Goal: Task Accomplishment & Management: Complete application form

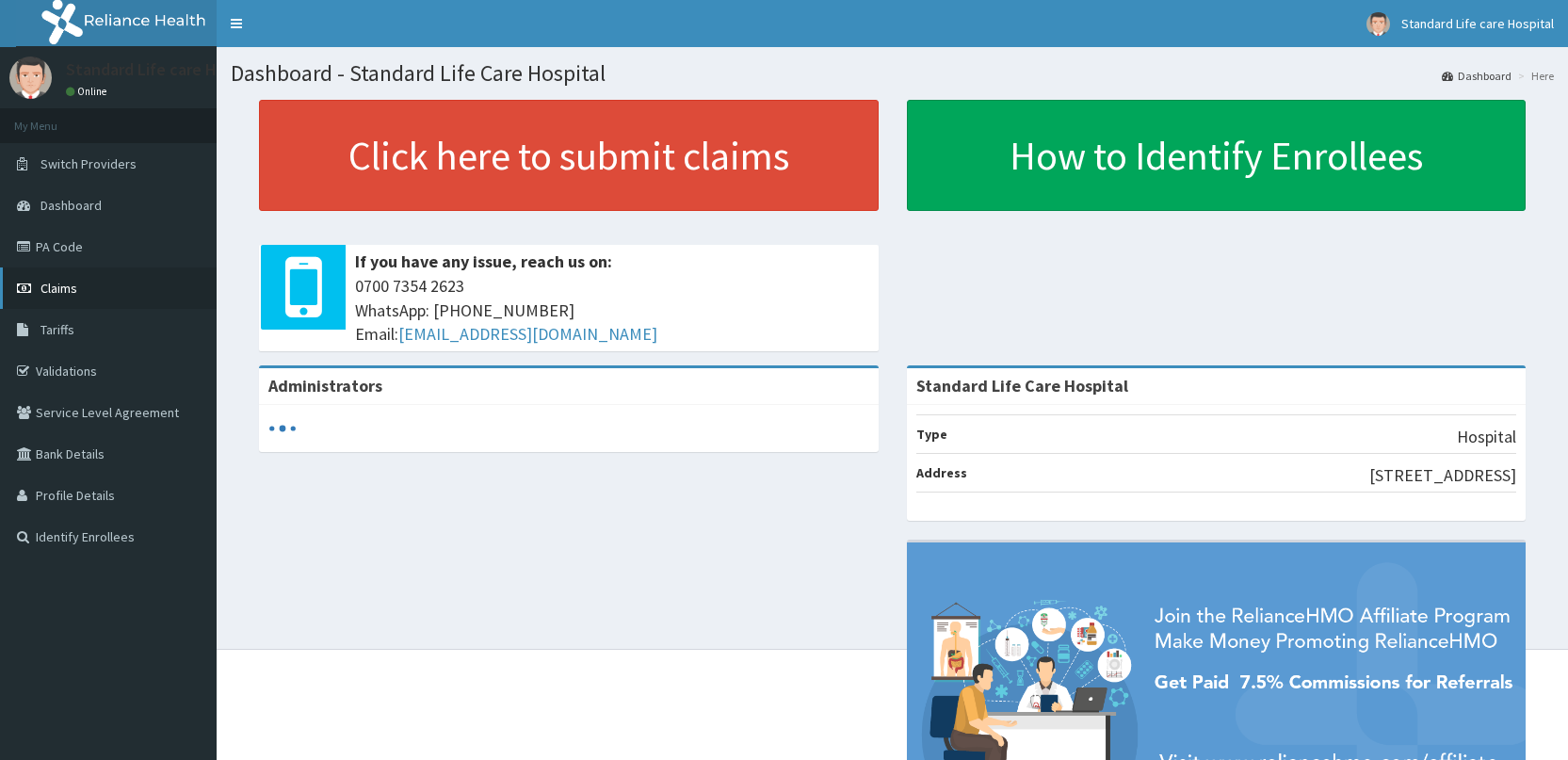
click at [85, 290] on link "Claims" at bounding box center [108, 289] width 216 height 42
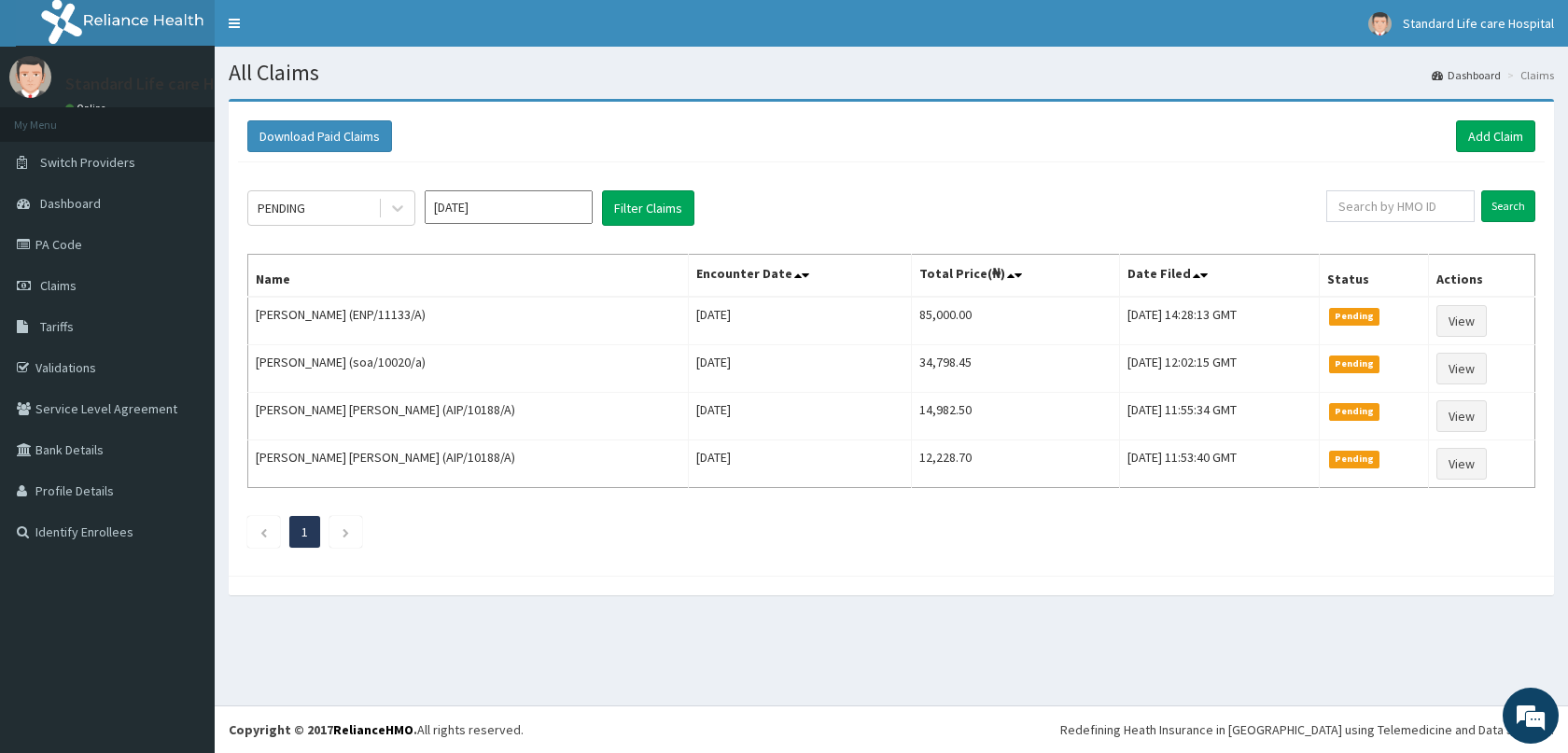
click at [1465, 543] on ul "1" at bounding box center [892, 532] width 1288 height 31
click at [1482, 132] on link "Add Claim" at bounding box center [1495, 136] width 80 height 31
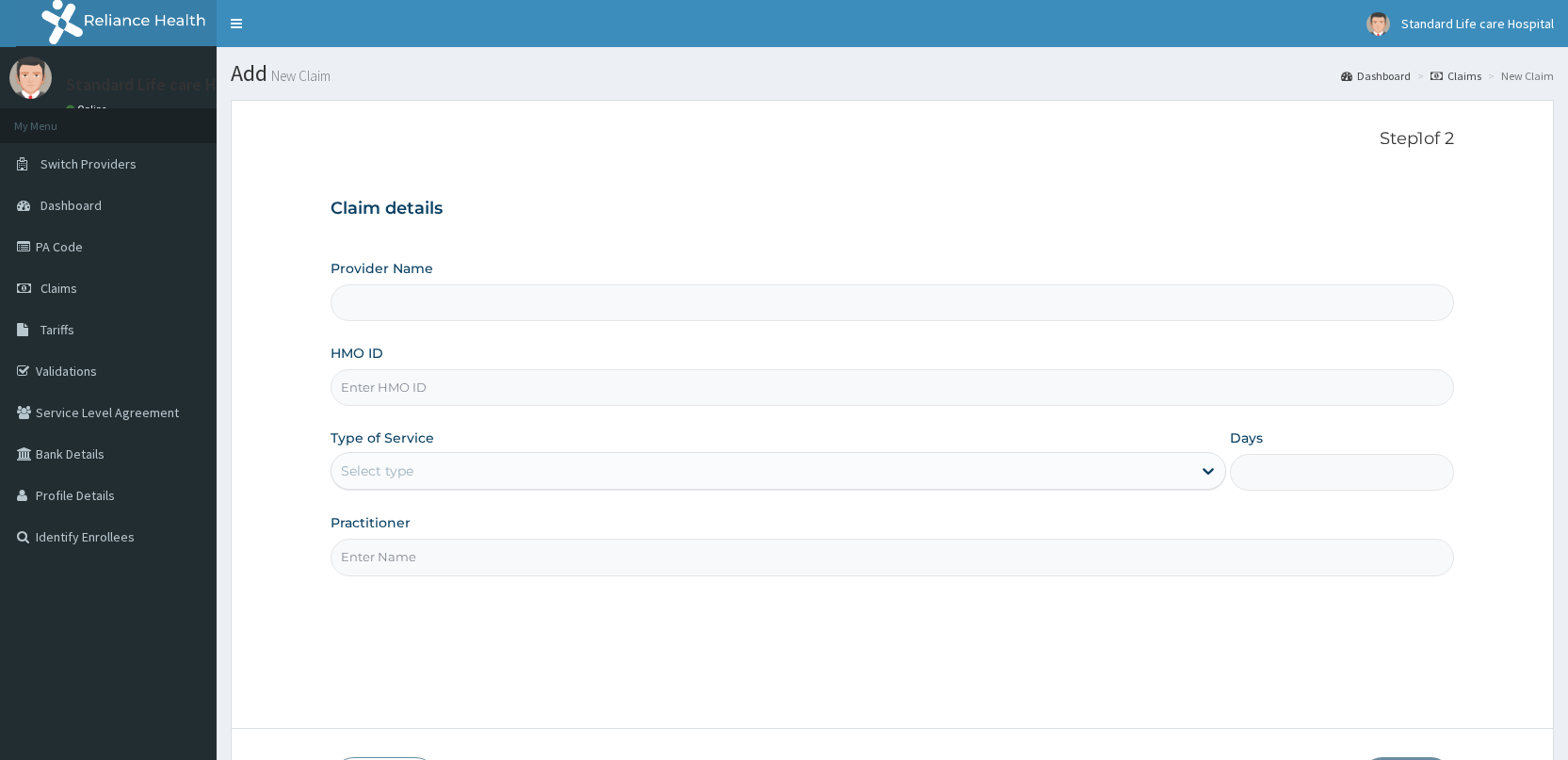
type input "Standard Life Care Hospital"
click at [401, 391] on input "HMO ID" at bounding box center [892, 387] width 1123 height 37
type input "ltg/10021/b"
click at [451, 475] on div "Select type" at bounding box center [761, 470] width 860 height 30
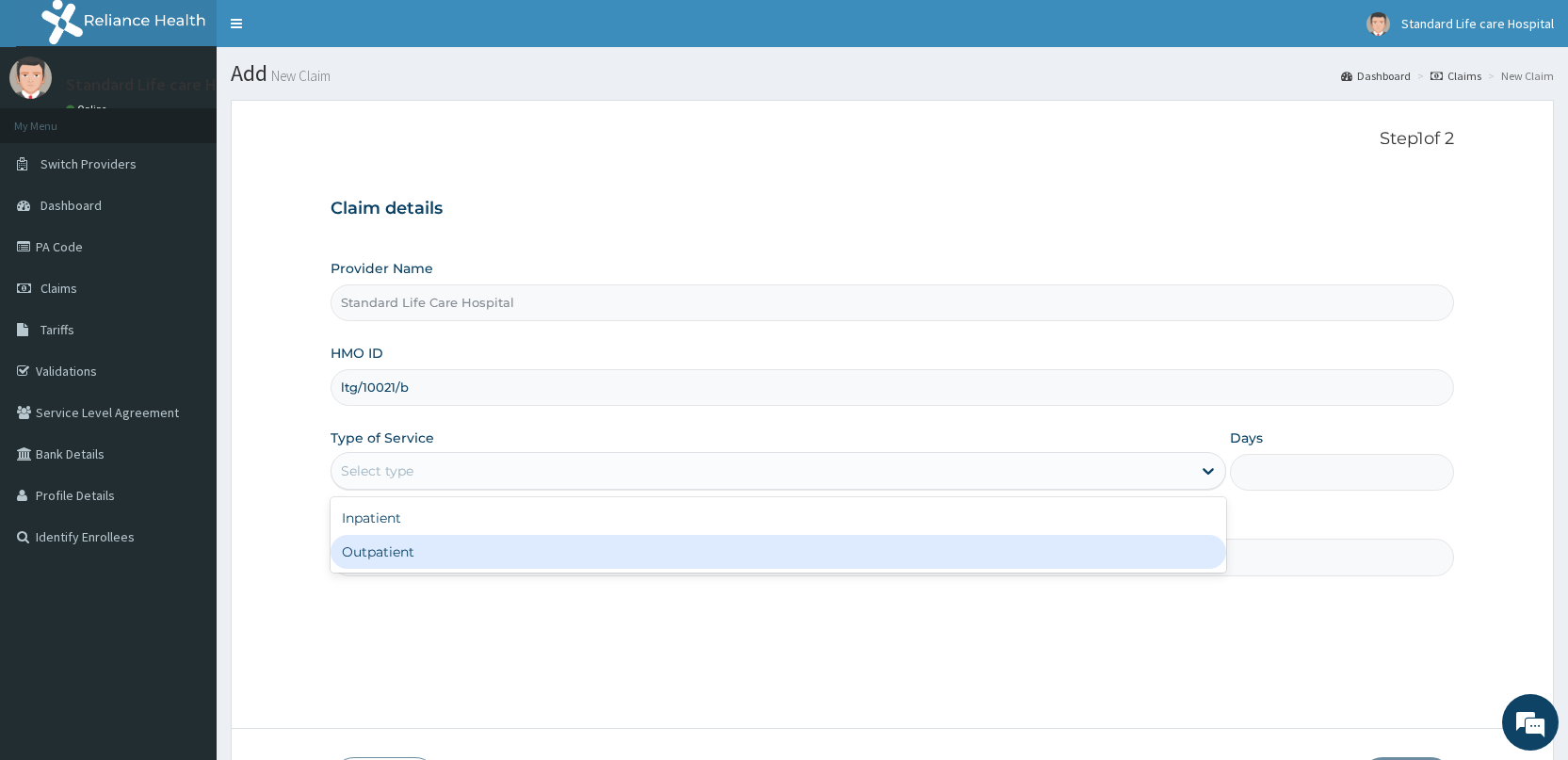
click at [448, 547] on div "Outpatient" at bounding box center [778, 552] width 896 height 34
type input "1"
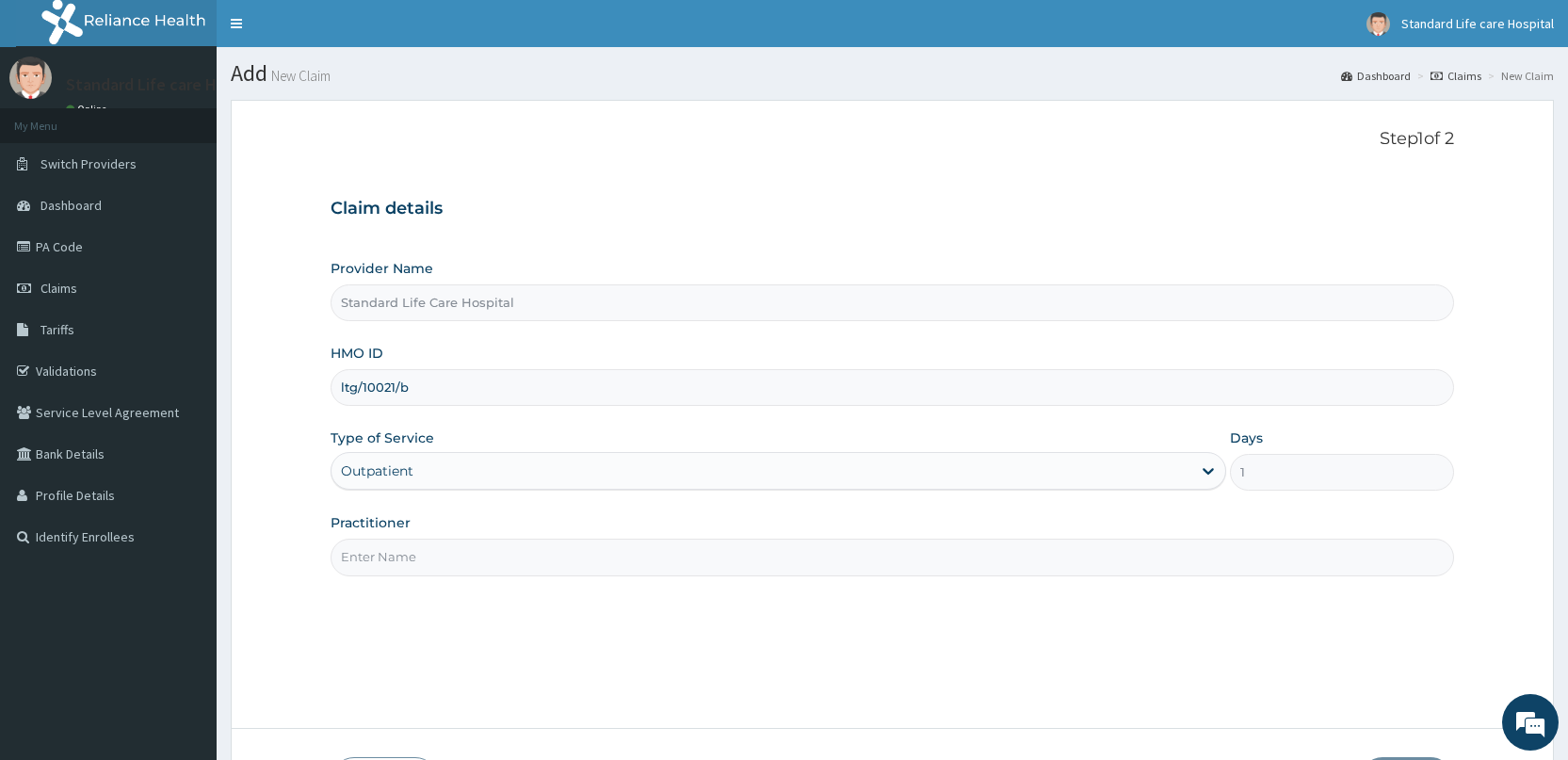
click at [449, 554] on input "Practitioner" at bounding box center [892, 557] width 1123 height 37
type input "Dr Korede"
click at [465, 307] on input "Standard Life Care Hospital" at bounding box center [892, 303] width 1123 height 37
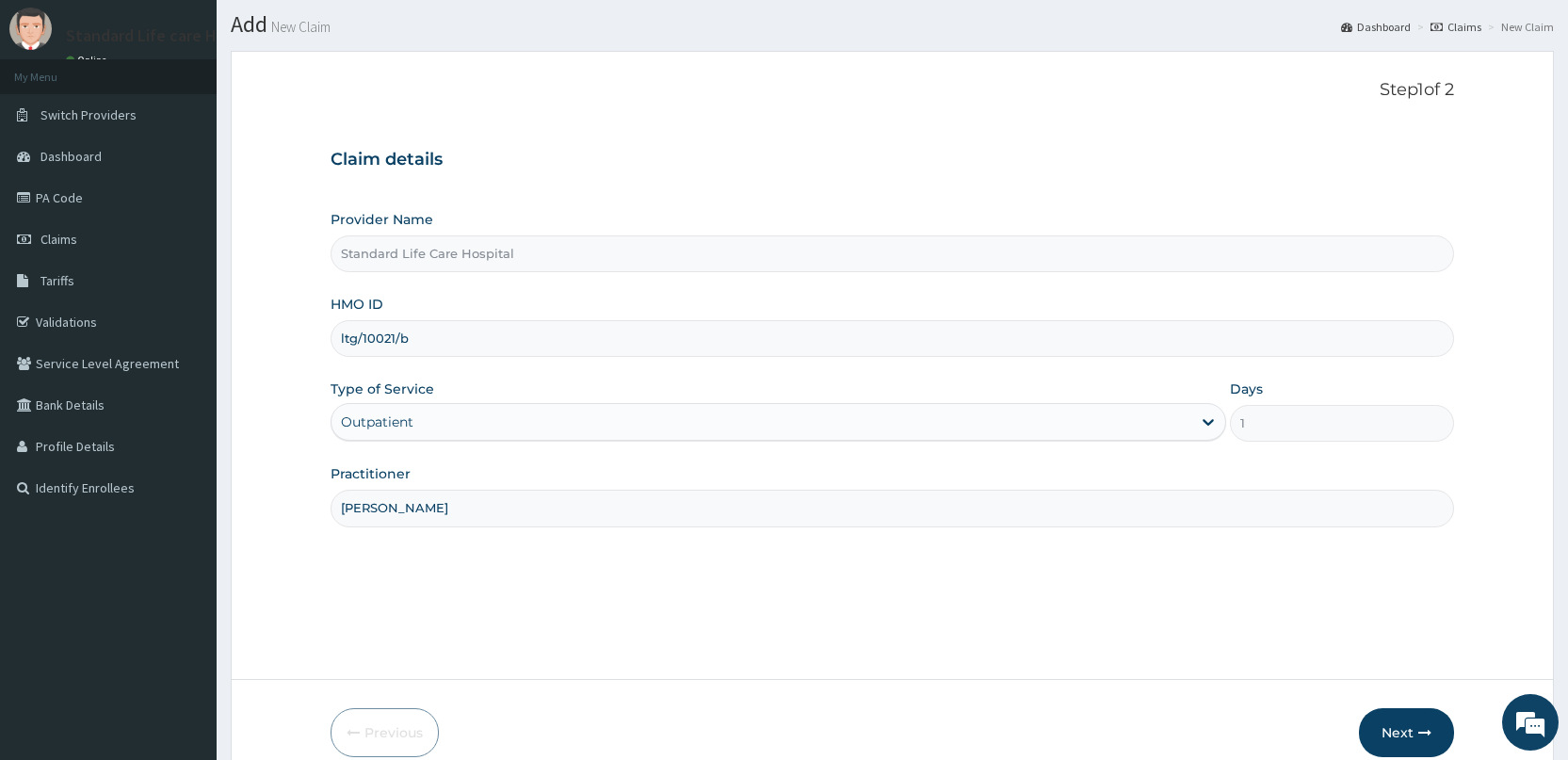
scroll to position [138, 0]
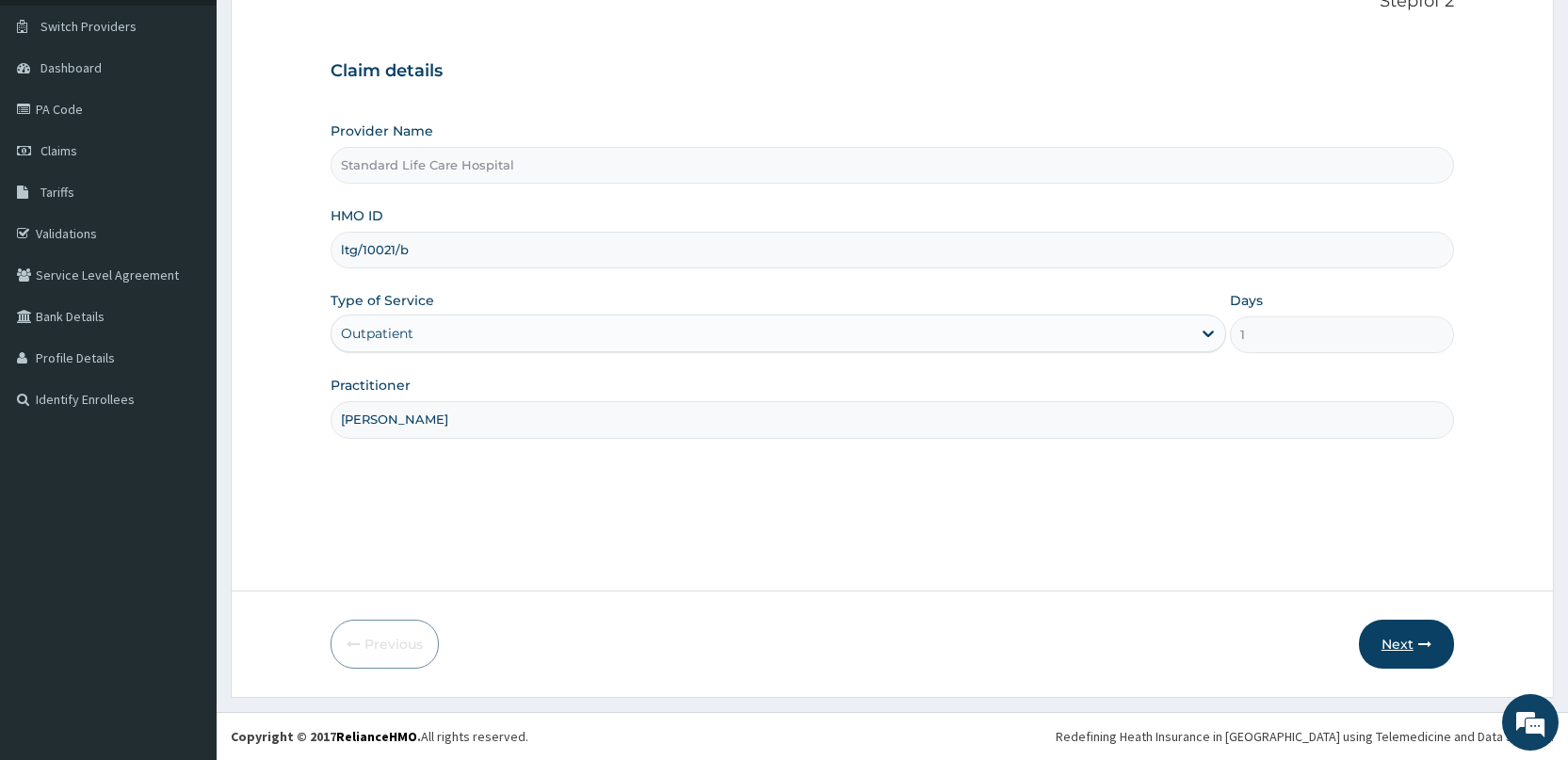
click at [1402, 656] on button "Next" at bounding box center [1407, 644] width 95 height 49
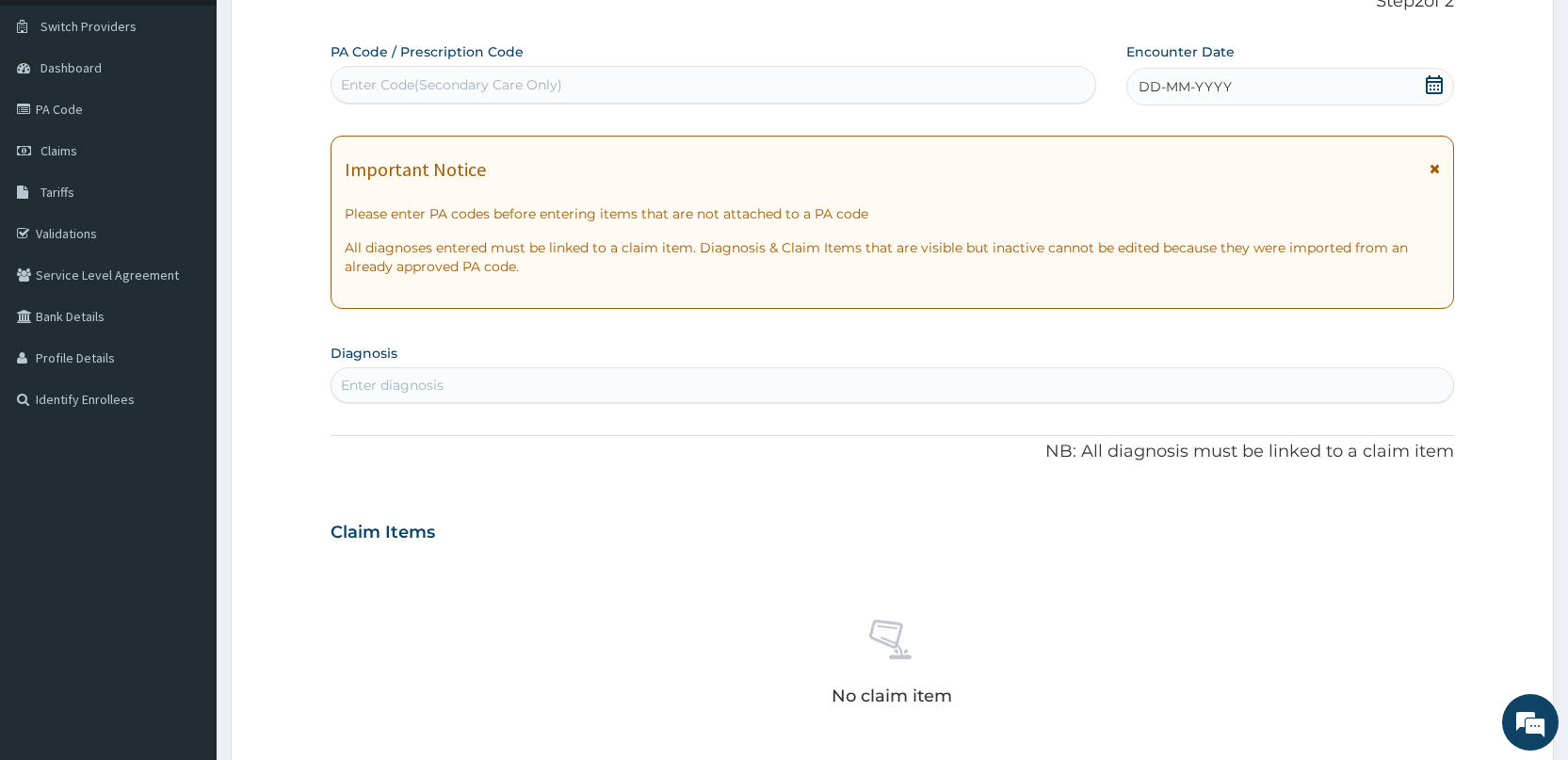
click at [816, 77] on div "Enter Code(Secondary Care Only)" at bounding box center [713, 84] width 763 height 30
type input "PA/14CB26"
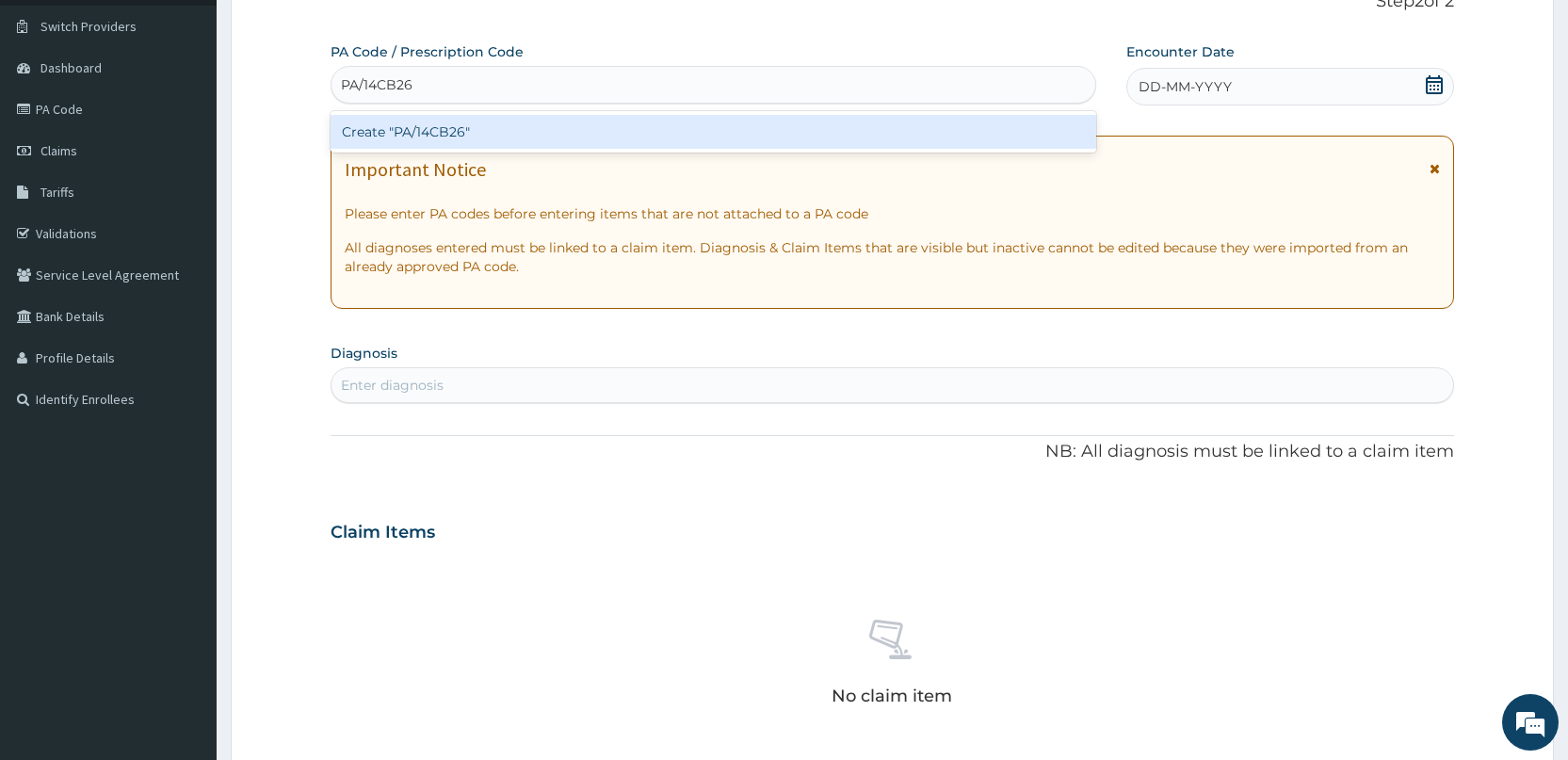
click at [790, 120] on div "Create "PA/14CB26"" at bounding box center [713, 132] width 765 height 34
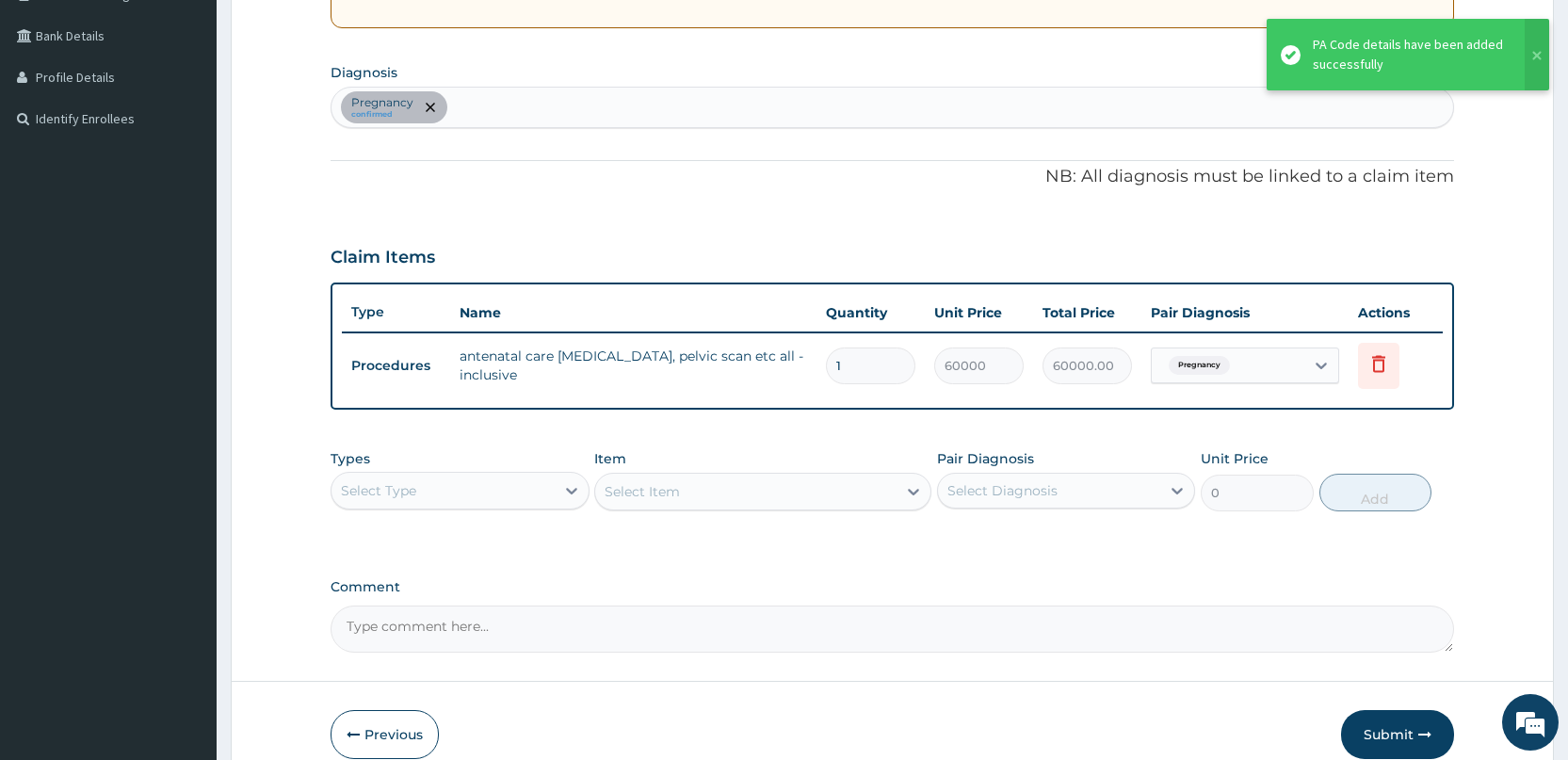
scroll to position [420, 0]
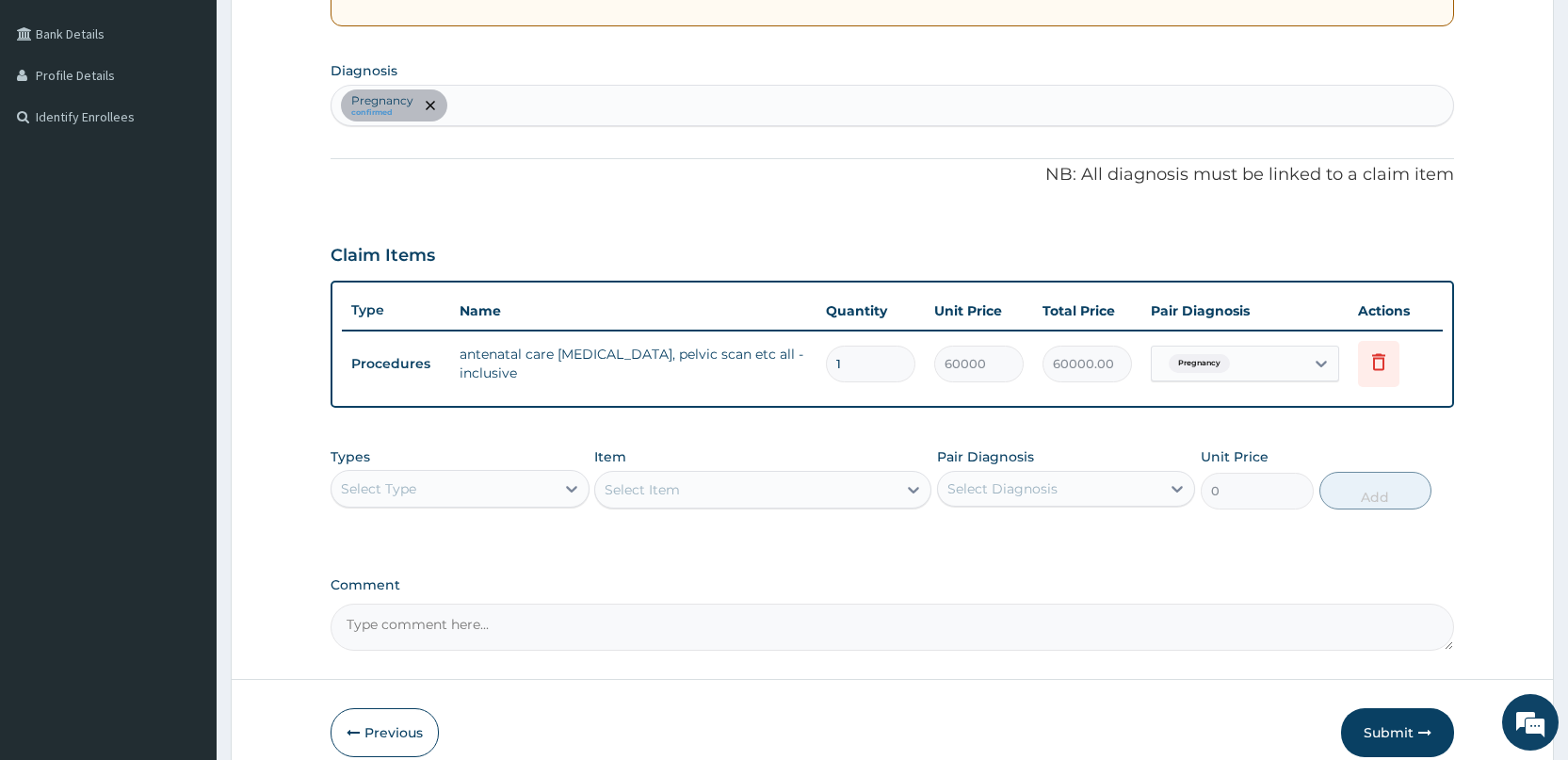
click at [508, 104] on div "Pregnancy confirmed" at bounding box center [892, 105] width 1122 height 40
type input "MALAR"
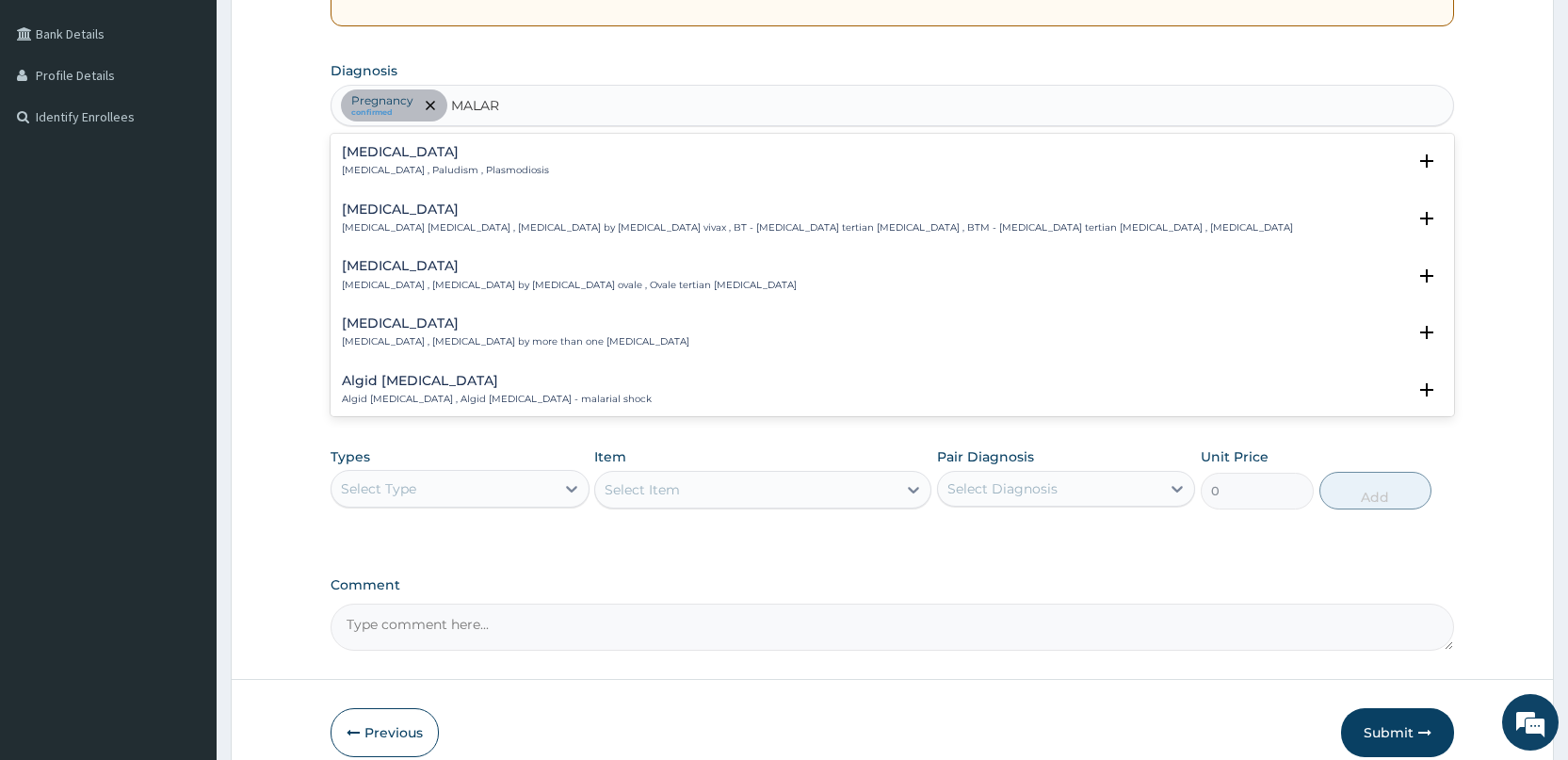
click at [474, 150] on h4 "Malaria" at bounding box center [446, 152] width 207 height 14
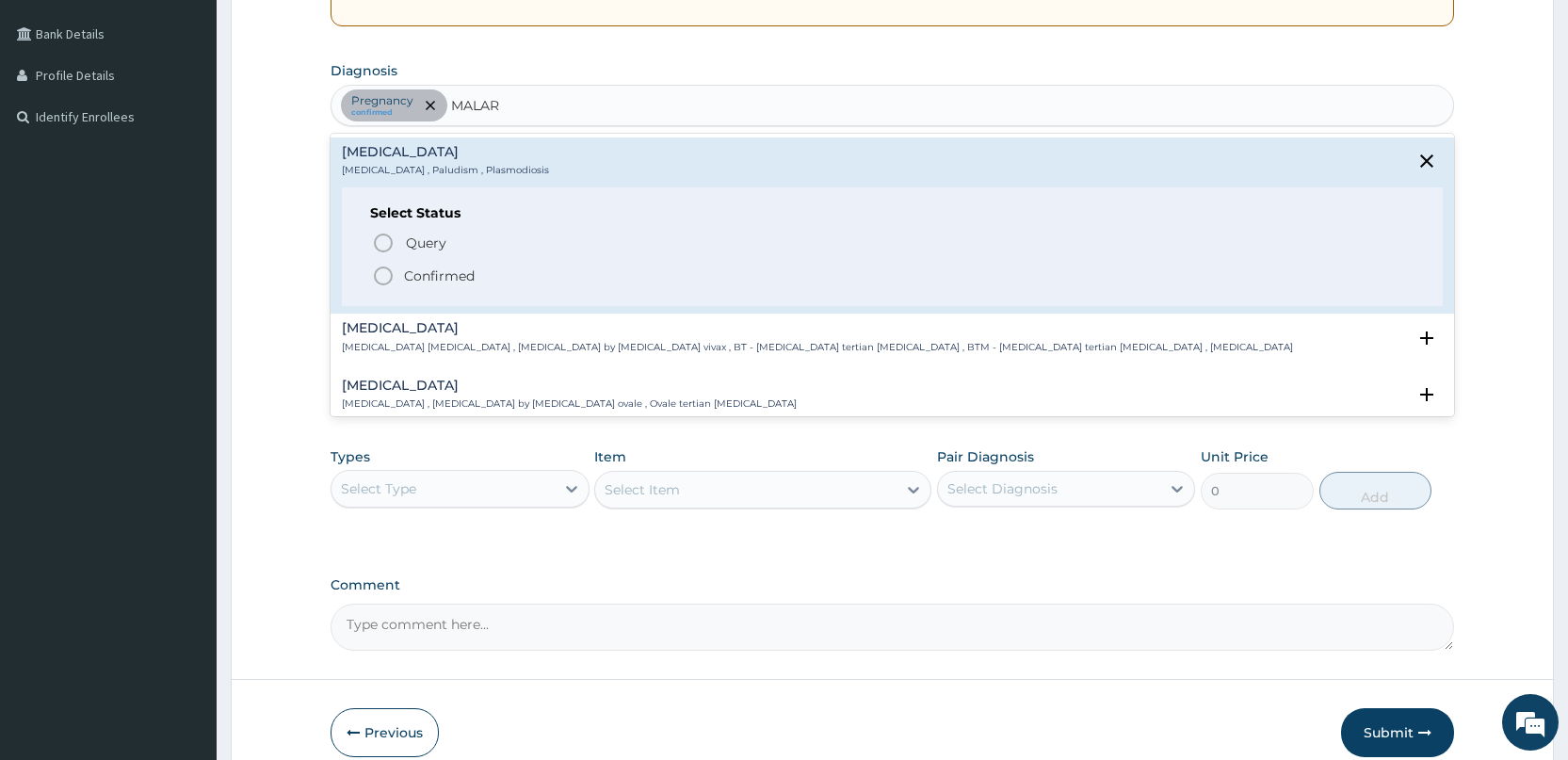
click at [461, 275] on p "Confirmed" at bounding box center [439, 276] width 70 height 19
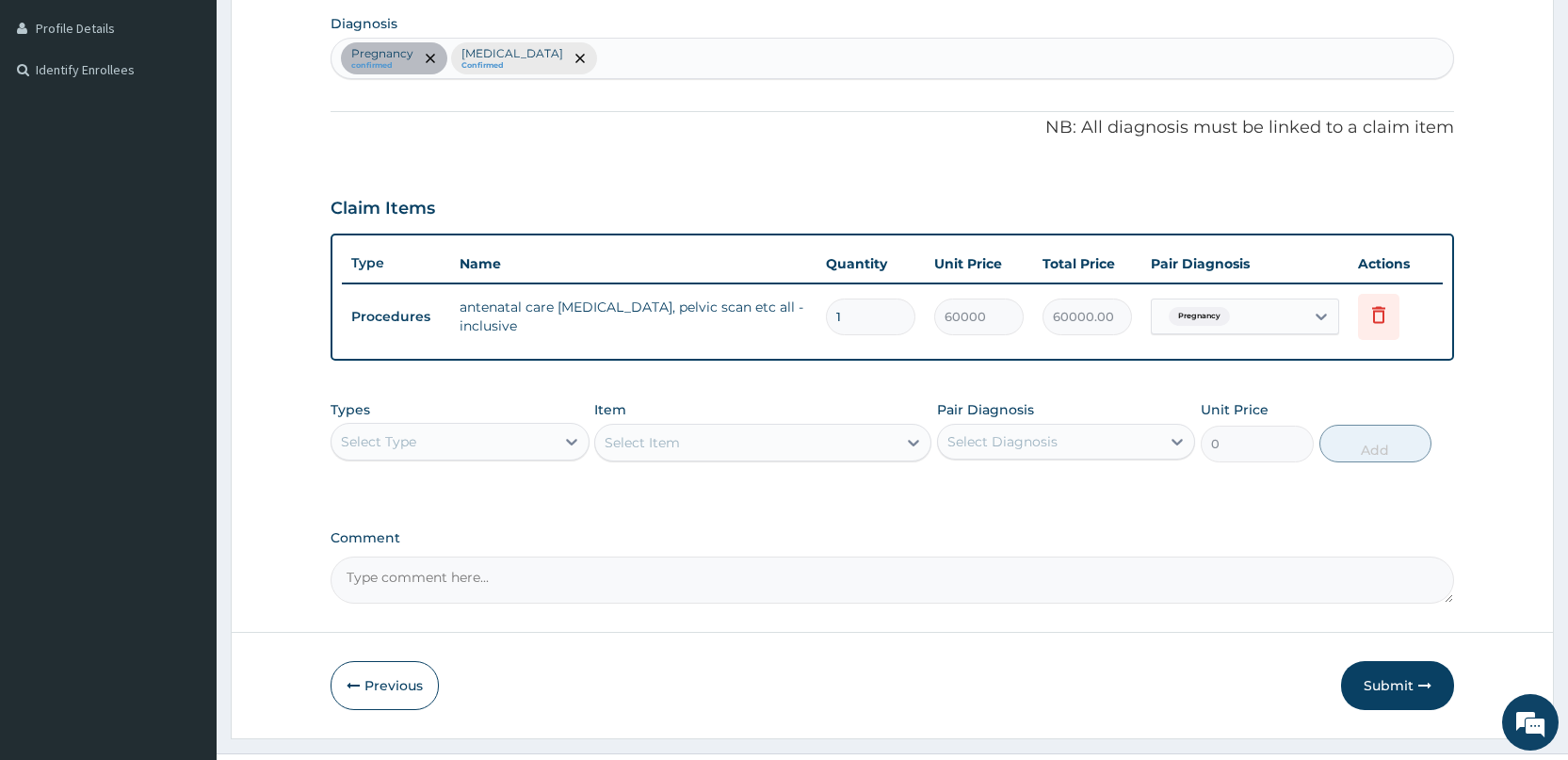
scroll to position [509, 0]
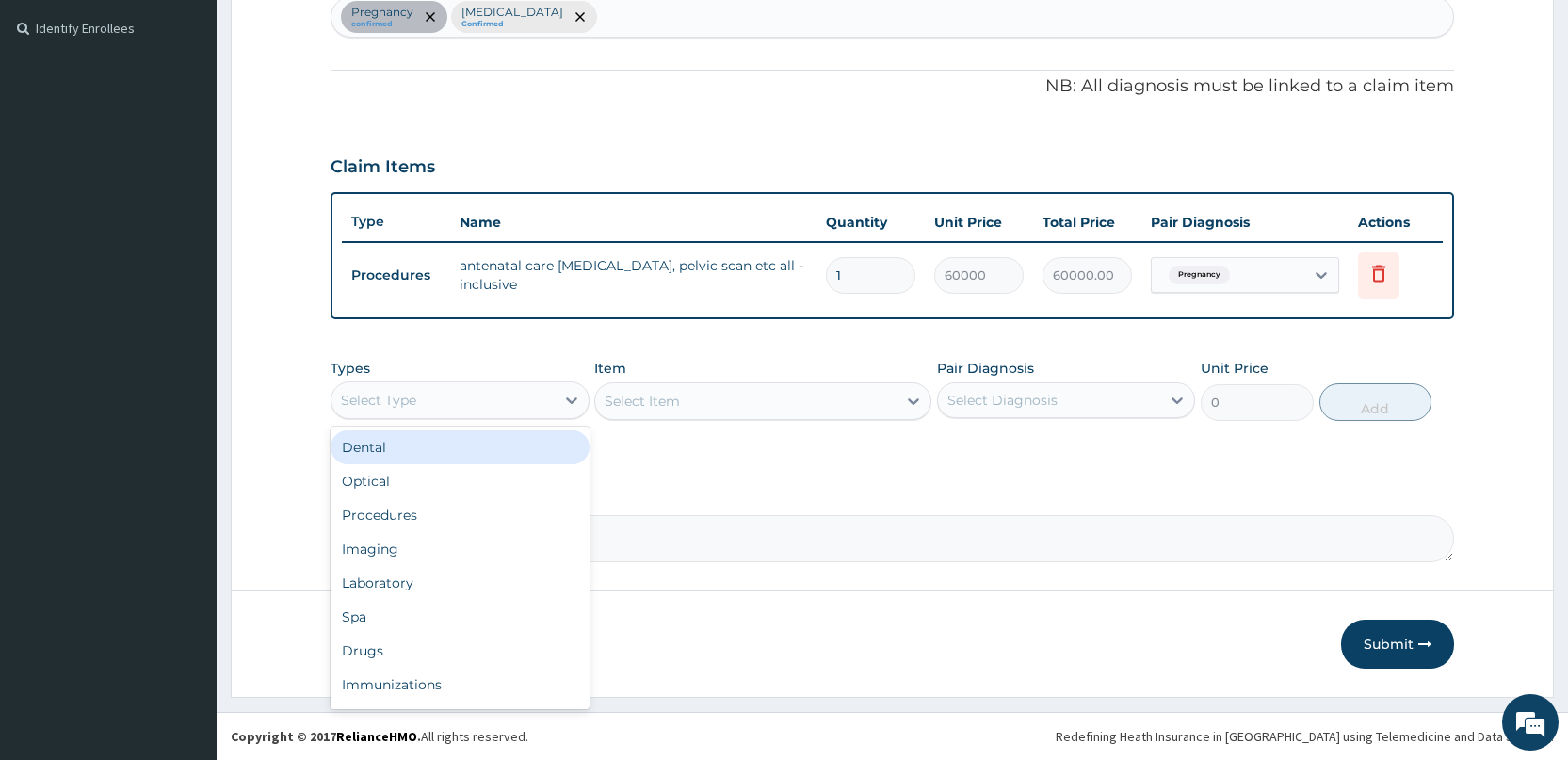
click at [473, 397] on div "Select Type" at bounding box center [443, 400] width 222 height 30
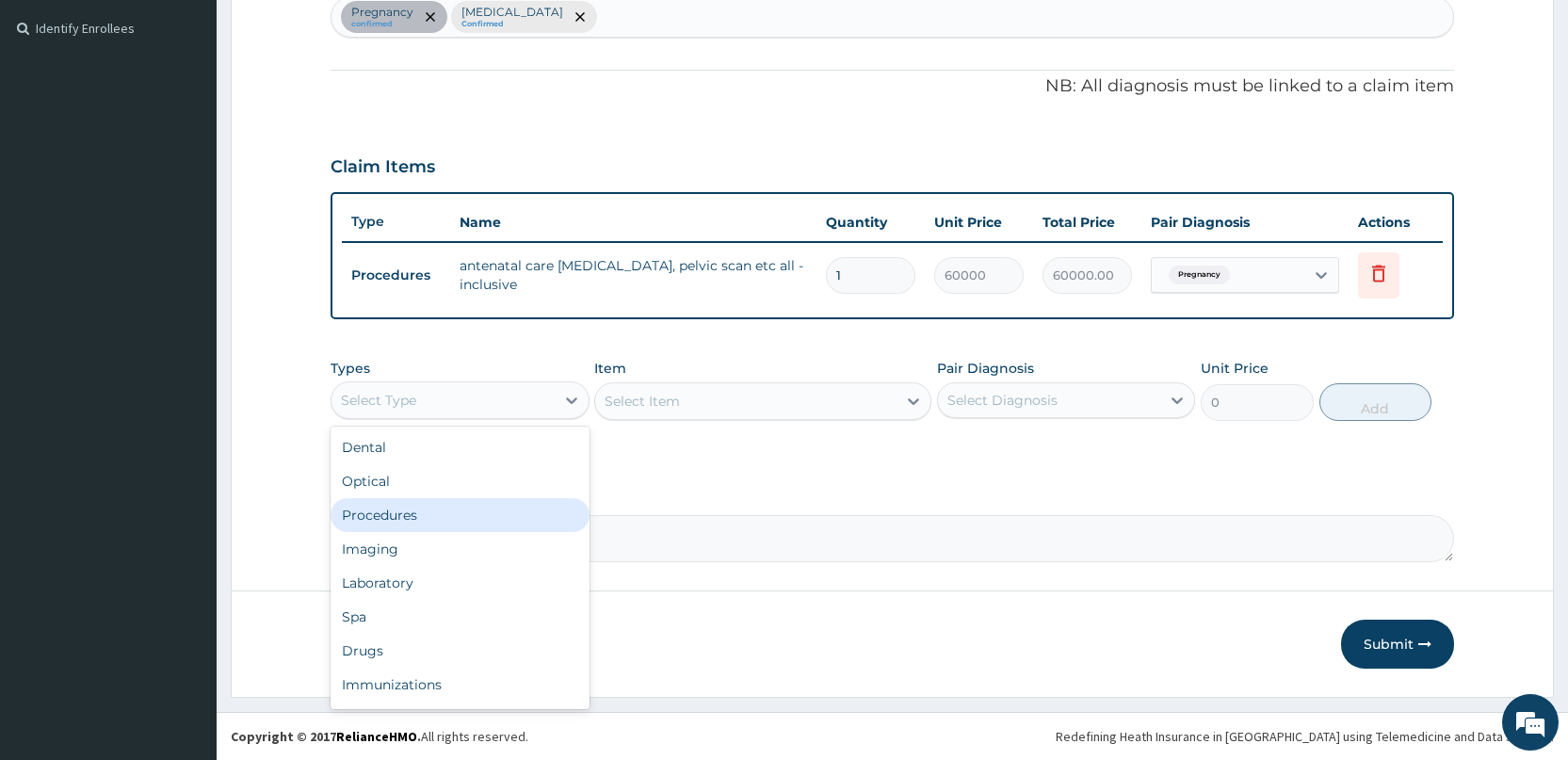
click at [473, 519] on div "Procedures" at bounding box center [459, 515] width 258 height 34
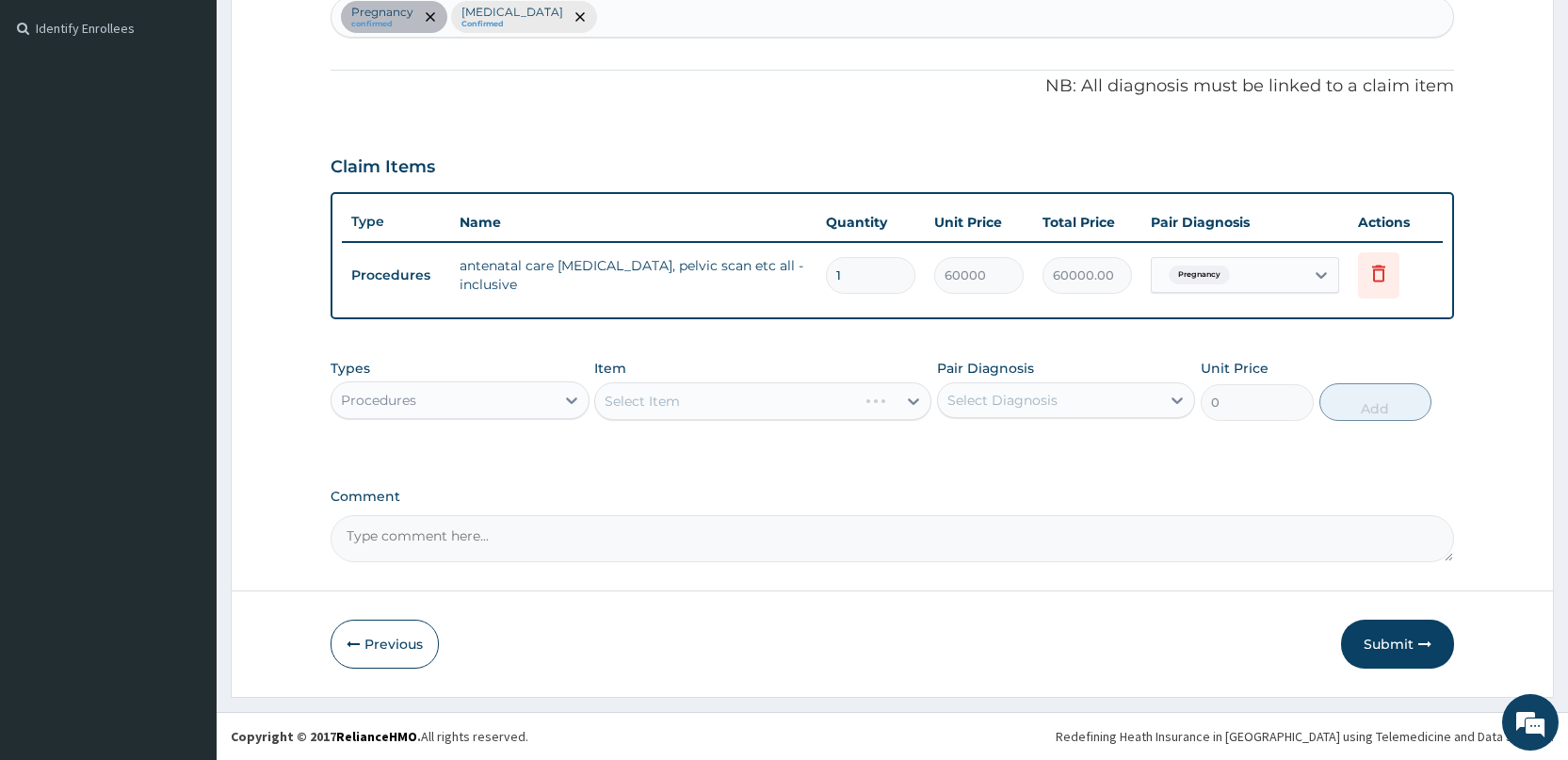
click at [1073, 399] on div "Select Diagnosis" at bounding box center [1049, 400] width 222 height 30
click at [1051, 451] on div "Pregnancy" at bounding box center [1066, 448] width 258 height 39
checkbox input "true"
click at [1038, 487] on div "Malaria" at bounding box center [1066, 487] width 258 height 39
checkbox input "true"
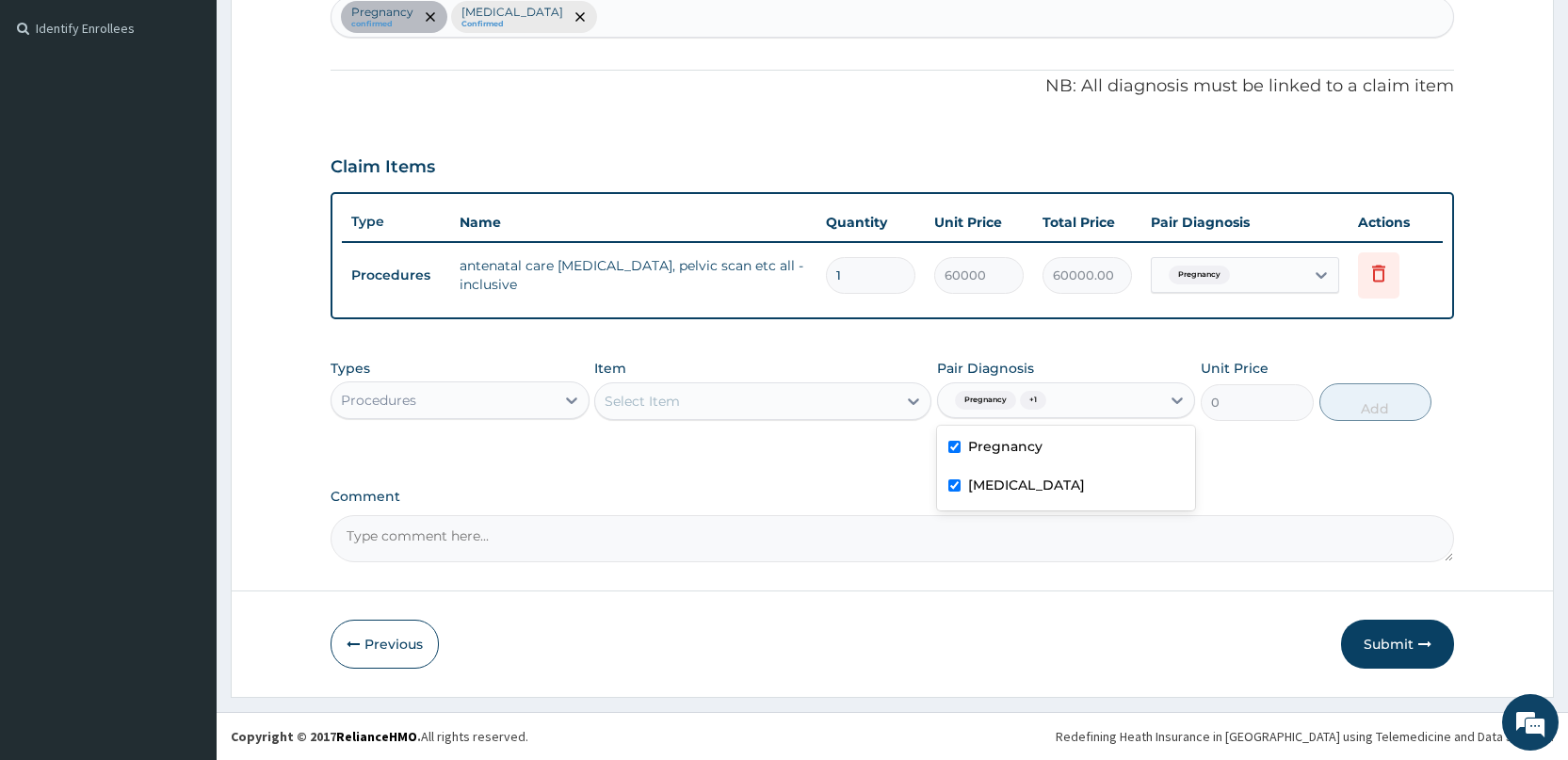
click at [816, 399] on div "Select Item" at bounding box center [746, 401] width 302 height 30
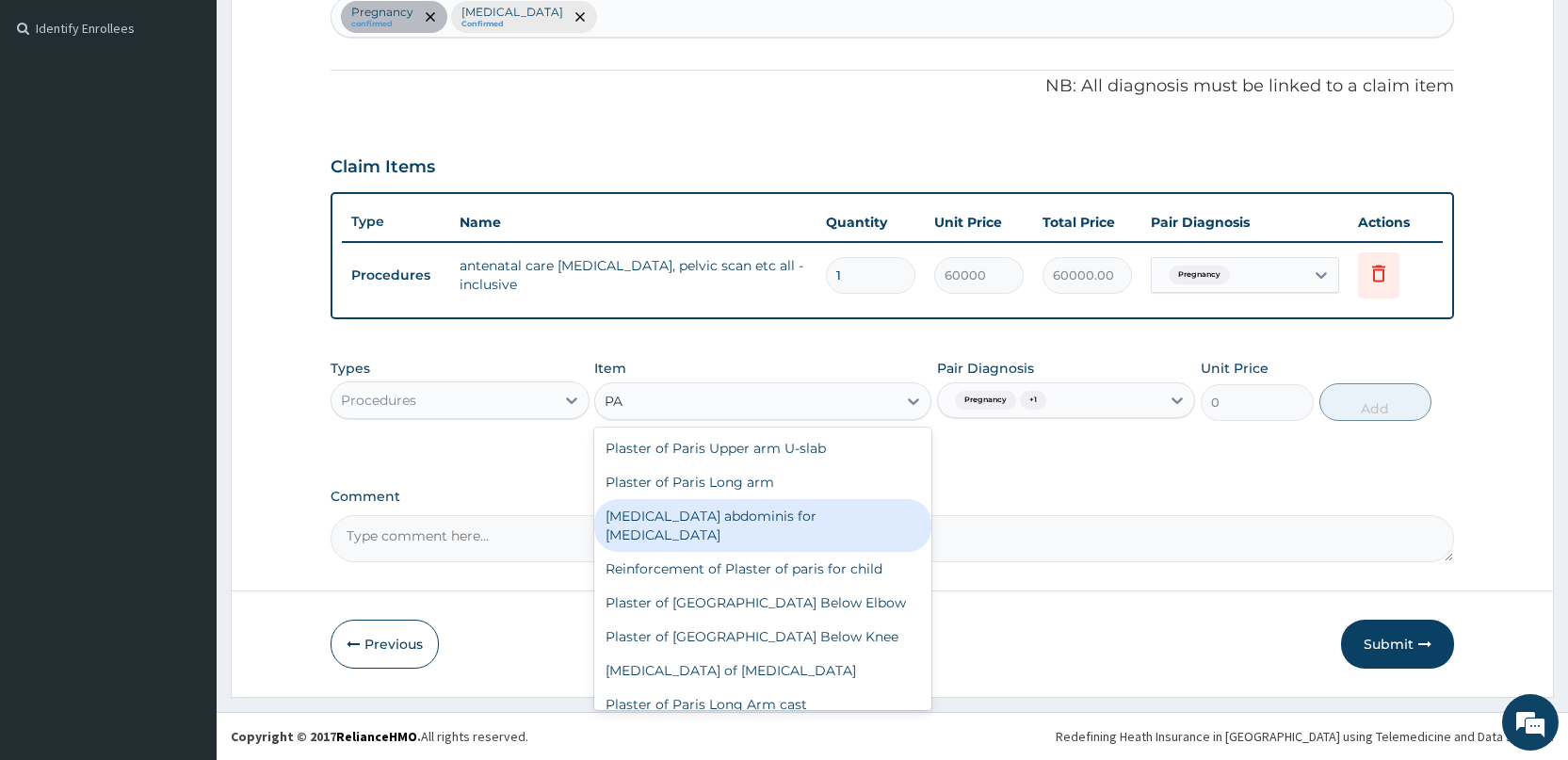
type input "P"
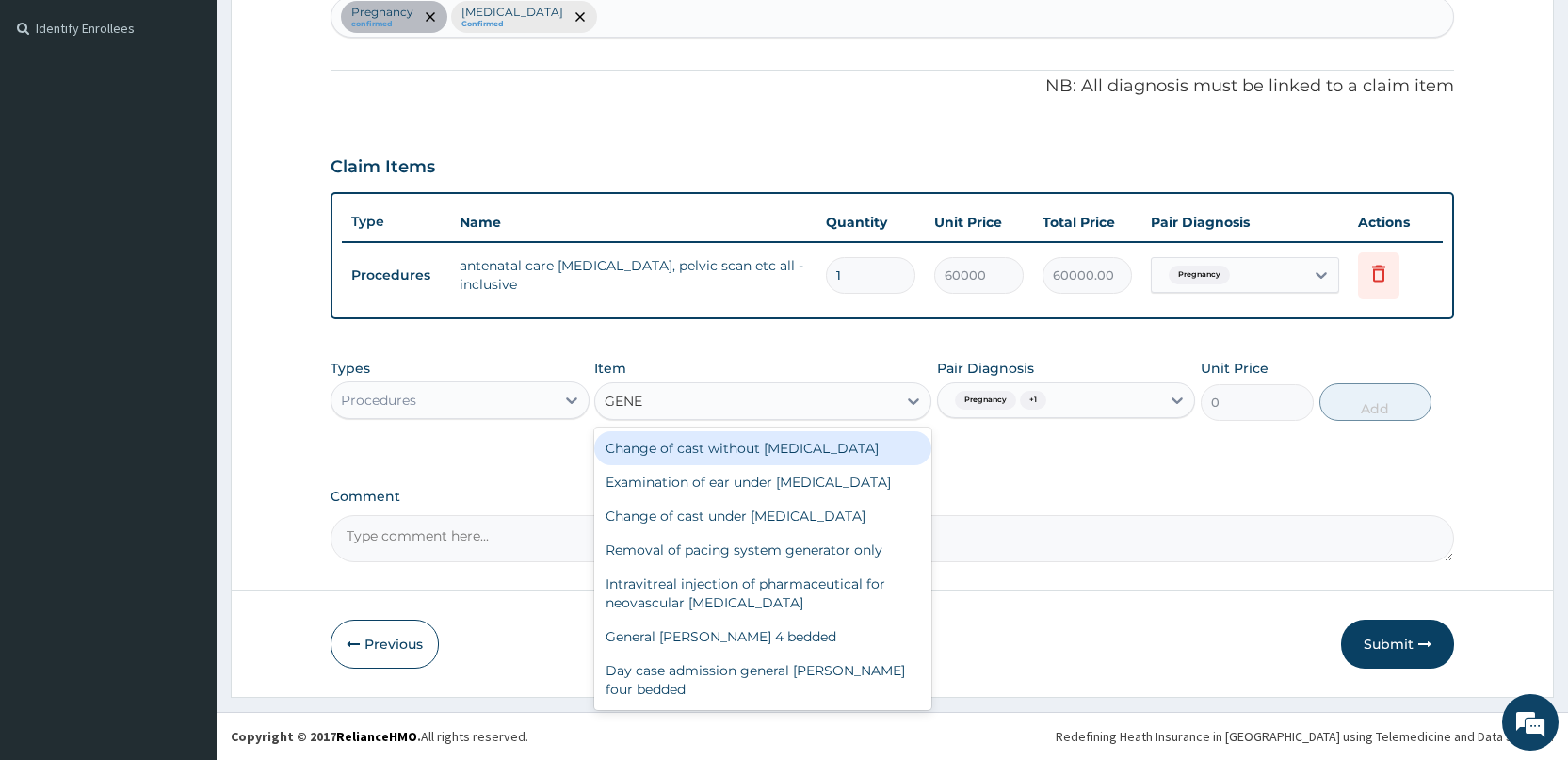
type input "GENER"
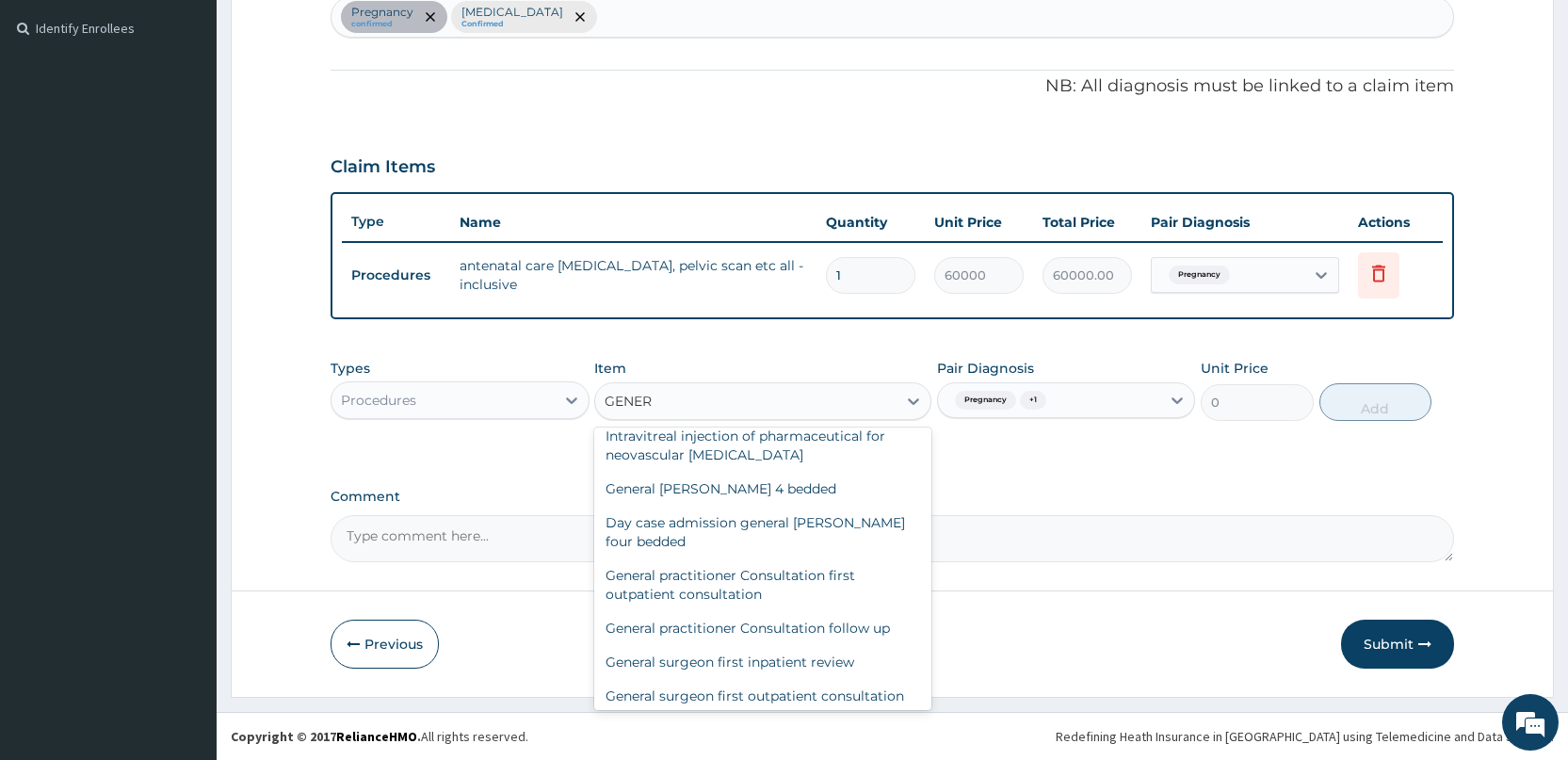
scroll to position [189, 0]
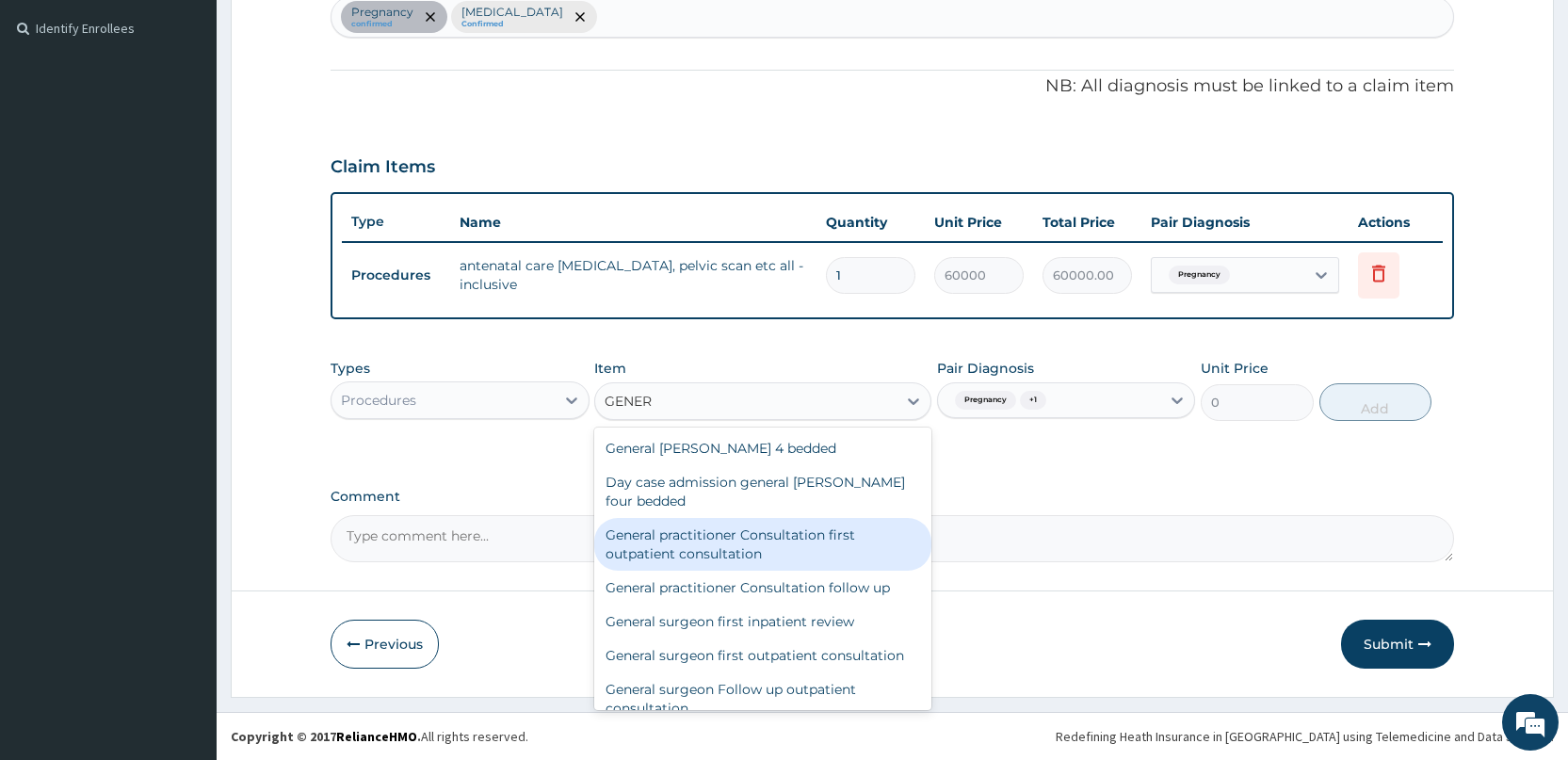
click at [789, 570] on div "General practitioner Consultation first outpatient consultation" at bounding box center [763, 544] width 337 height 53
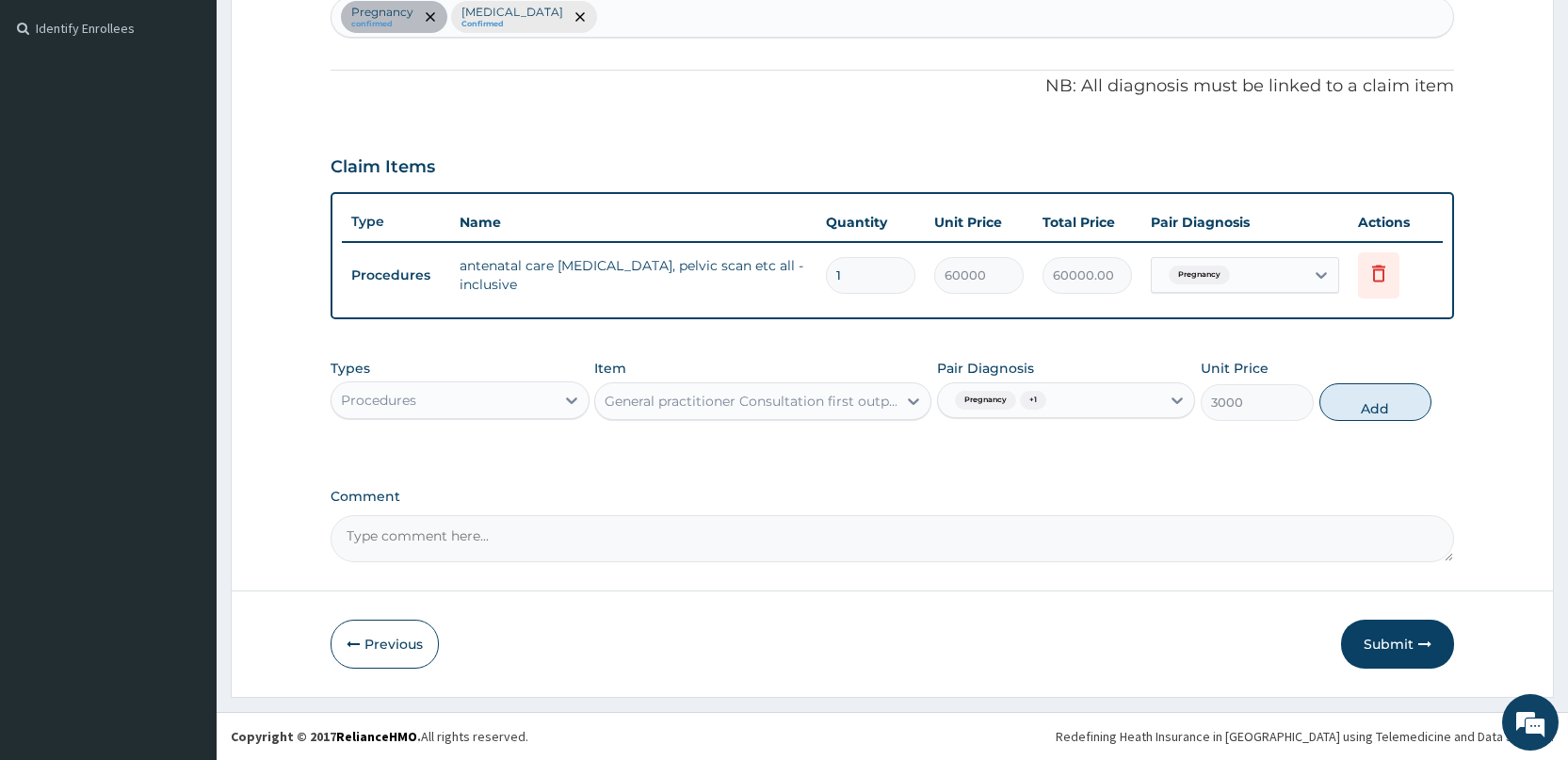
click at [1349, 404] on button "Add" at bounding box center [1375, 402] width 112 height 38
type input "0"
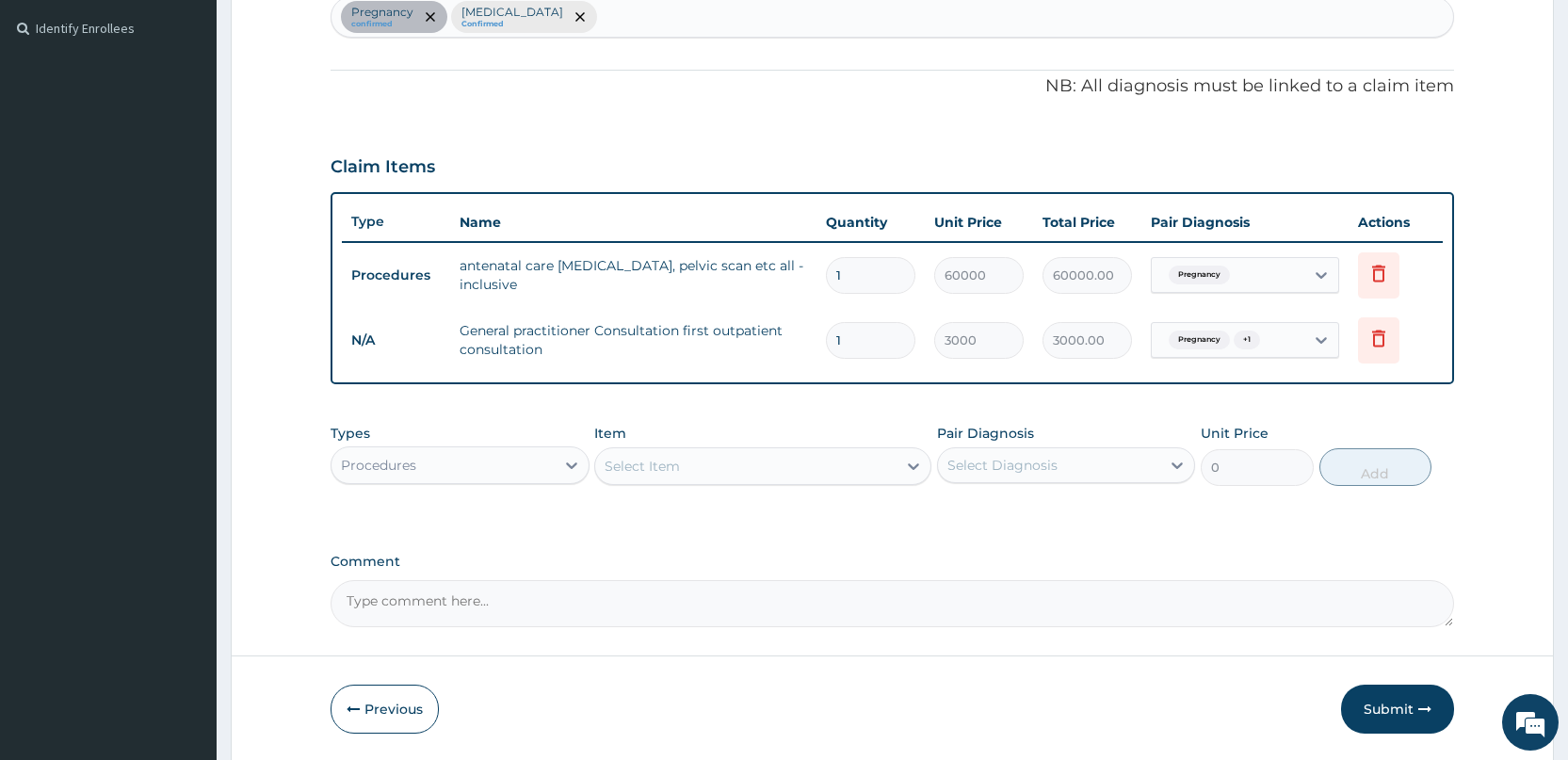
click at [469, 462] on div "Procedures" at bounding box center [443, 465] width 222 height 30
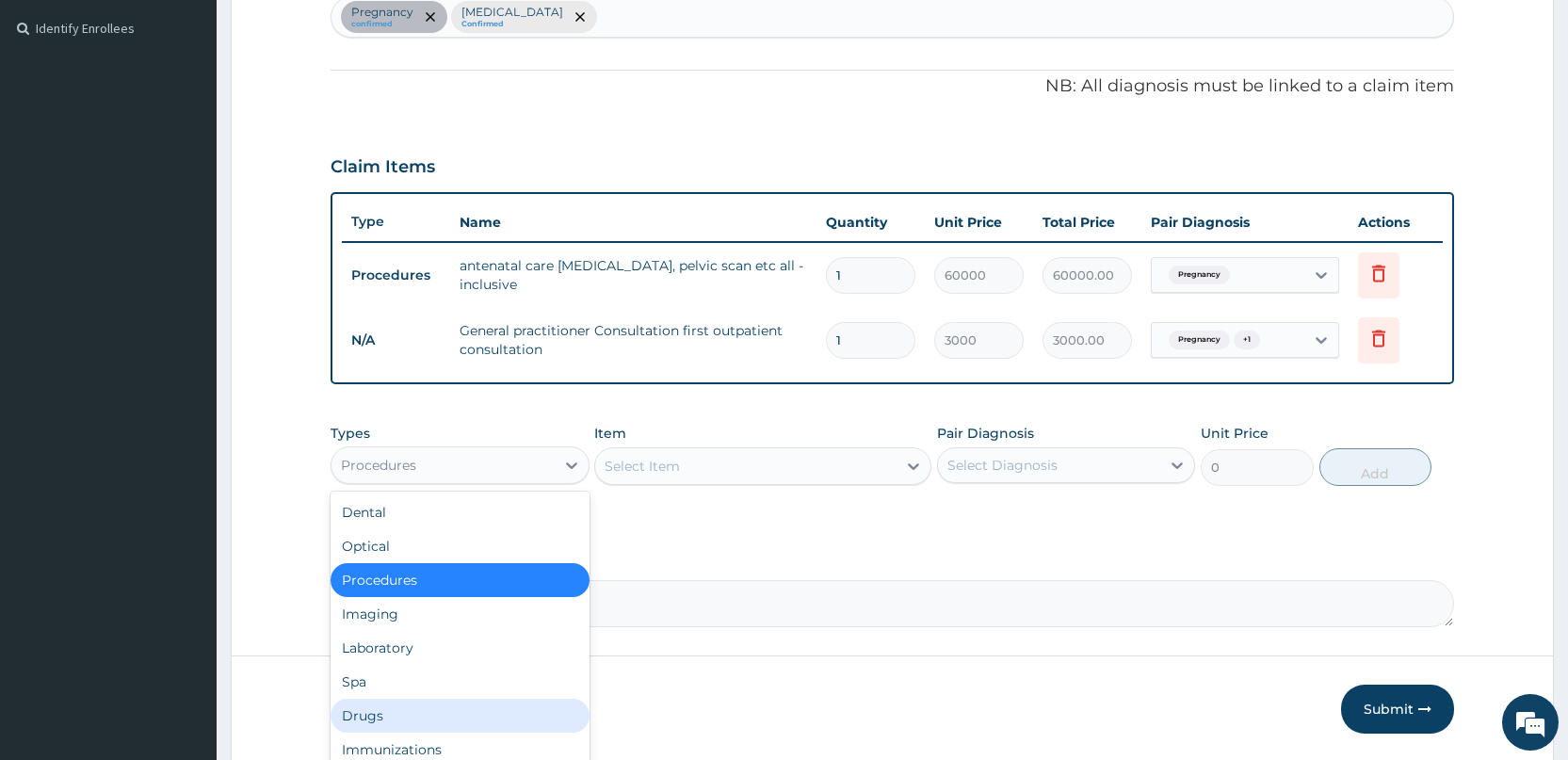
scroll to position [64, 0]
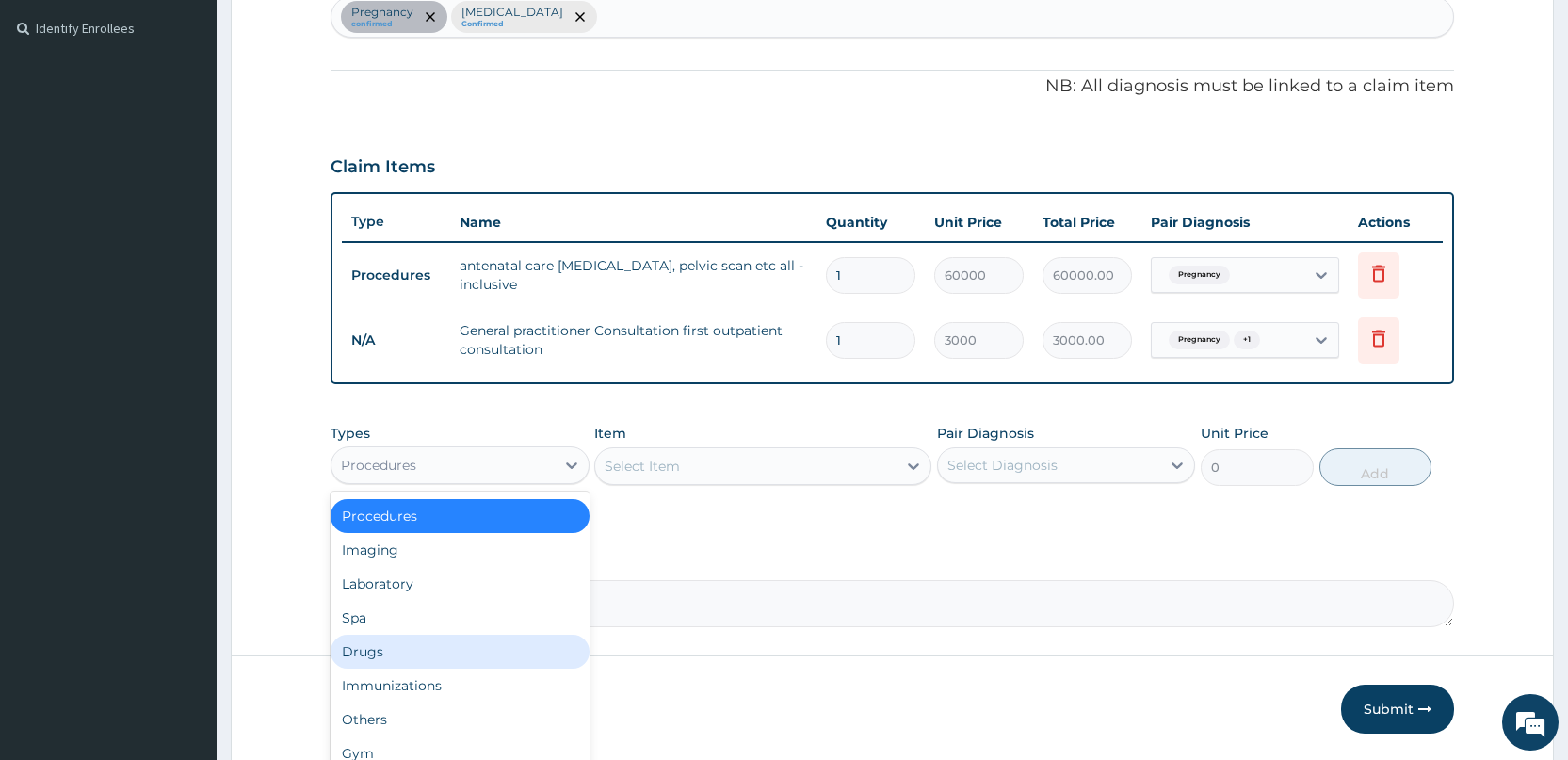
click at [463, 644] on div "Drugs" at bounding box center [459, 652] width 258 height 34
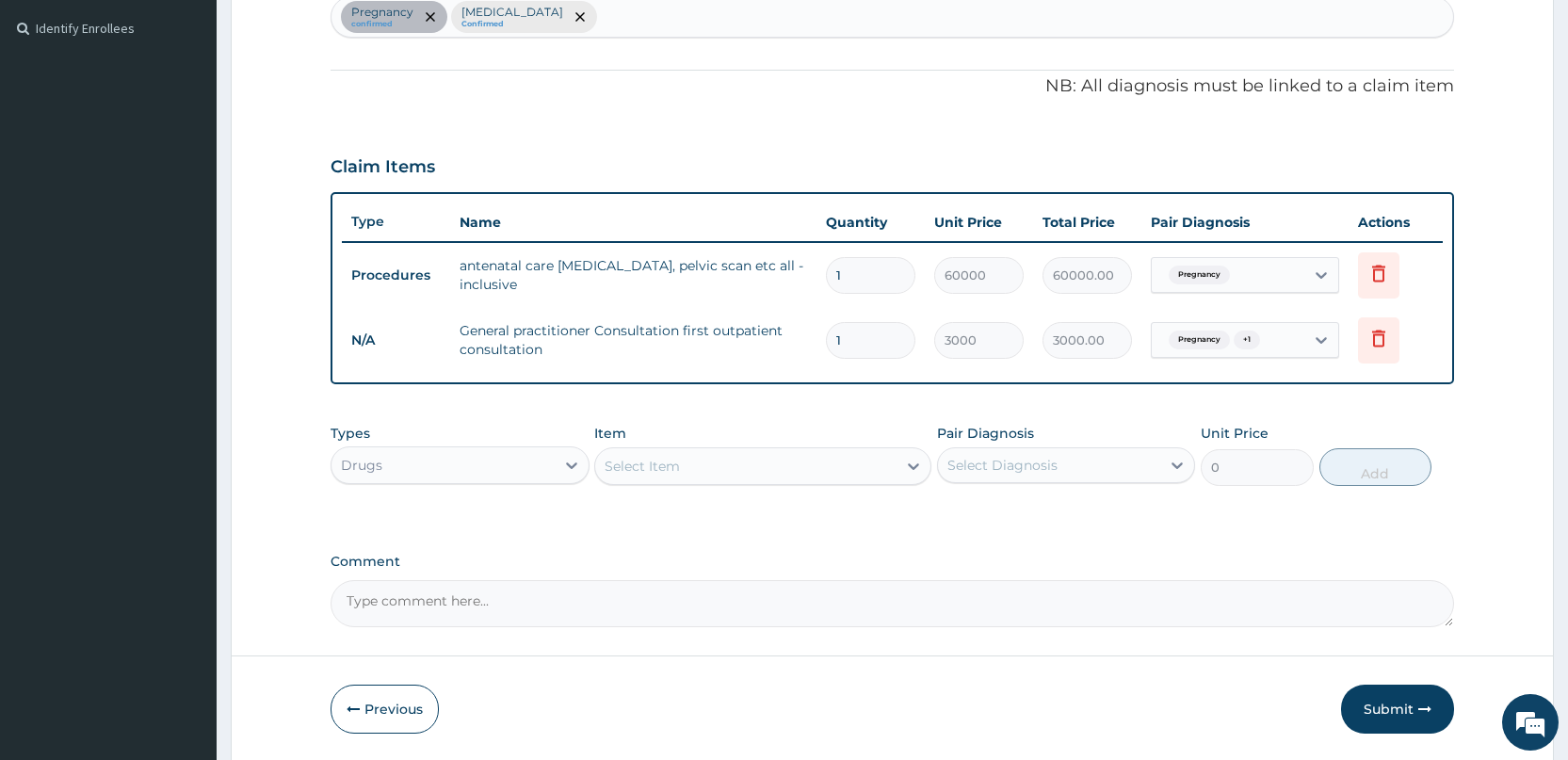
click at [729, 464] on div "Select Item" at bounding box center [746, 466] width 302 height 30
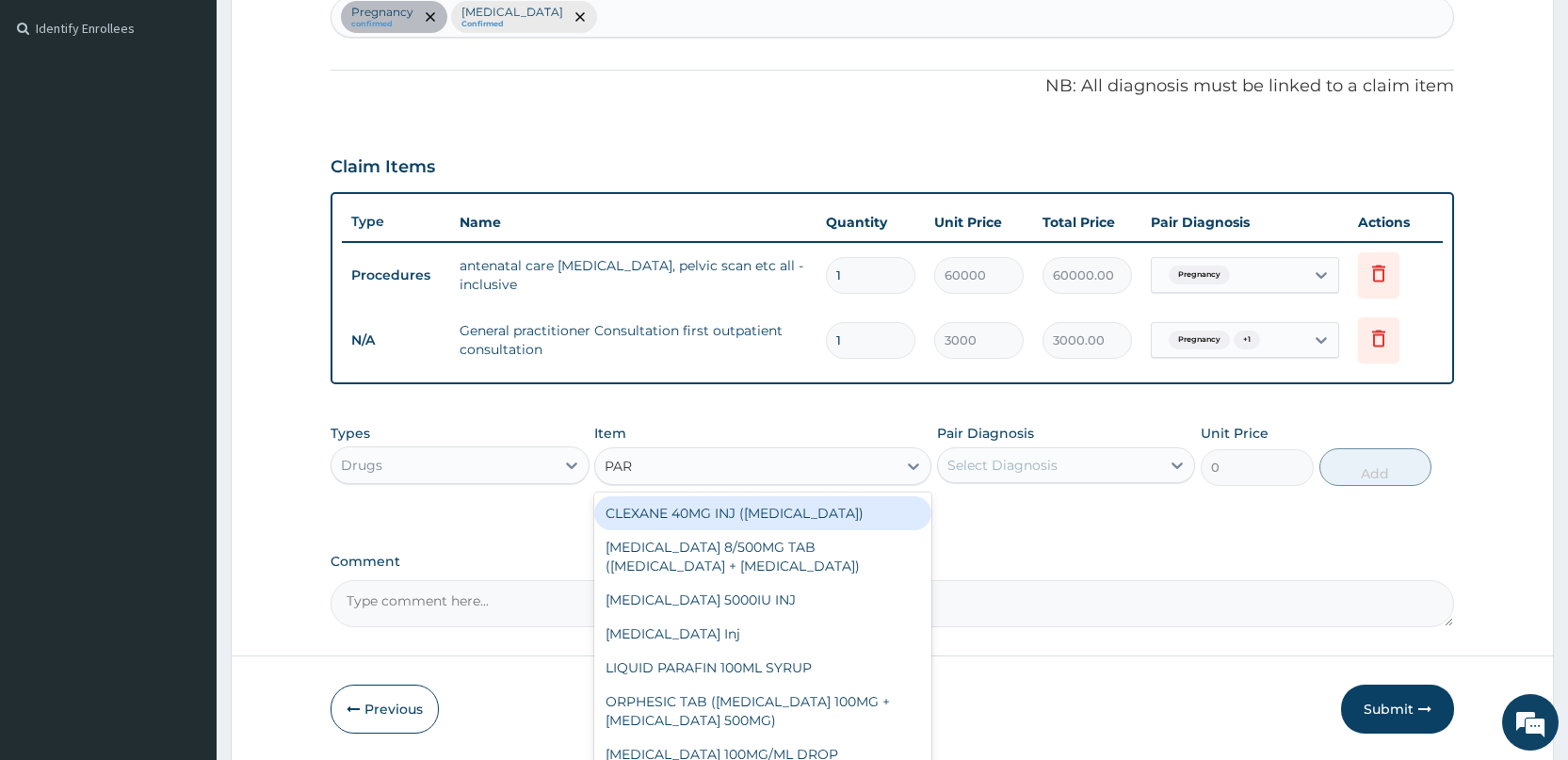
type input "PARA"
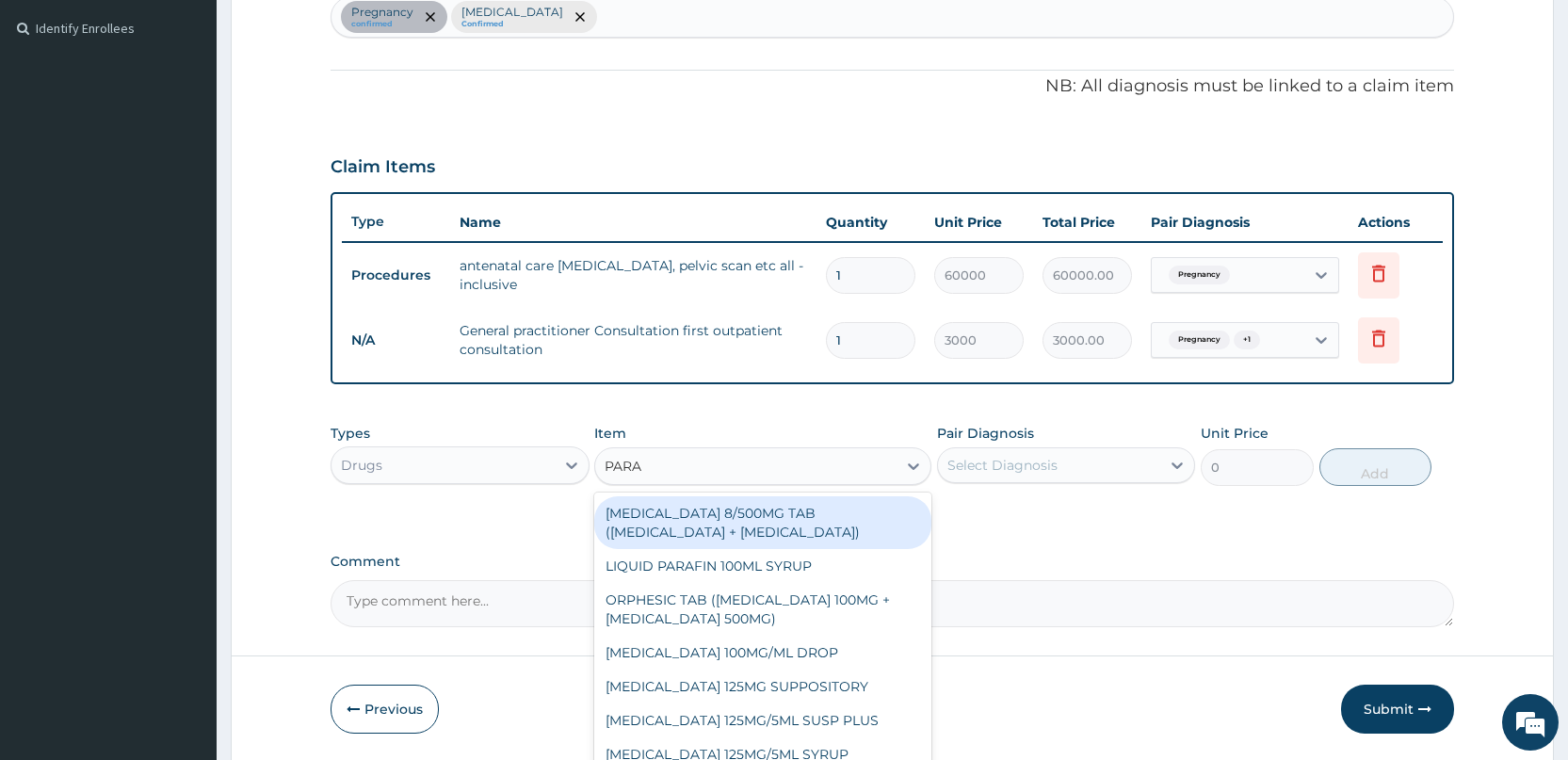
click at [789, 505] on div "CO-CODAMOL 8/500MG TAB (CODEINE PHOSPHATE + PARACETAMOL)" at bounding box center [763, 522] width 337 height 53
type input "189"
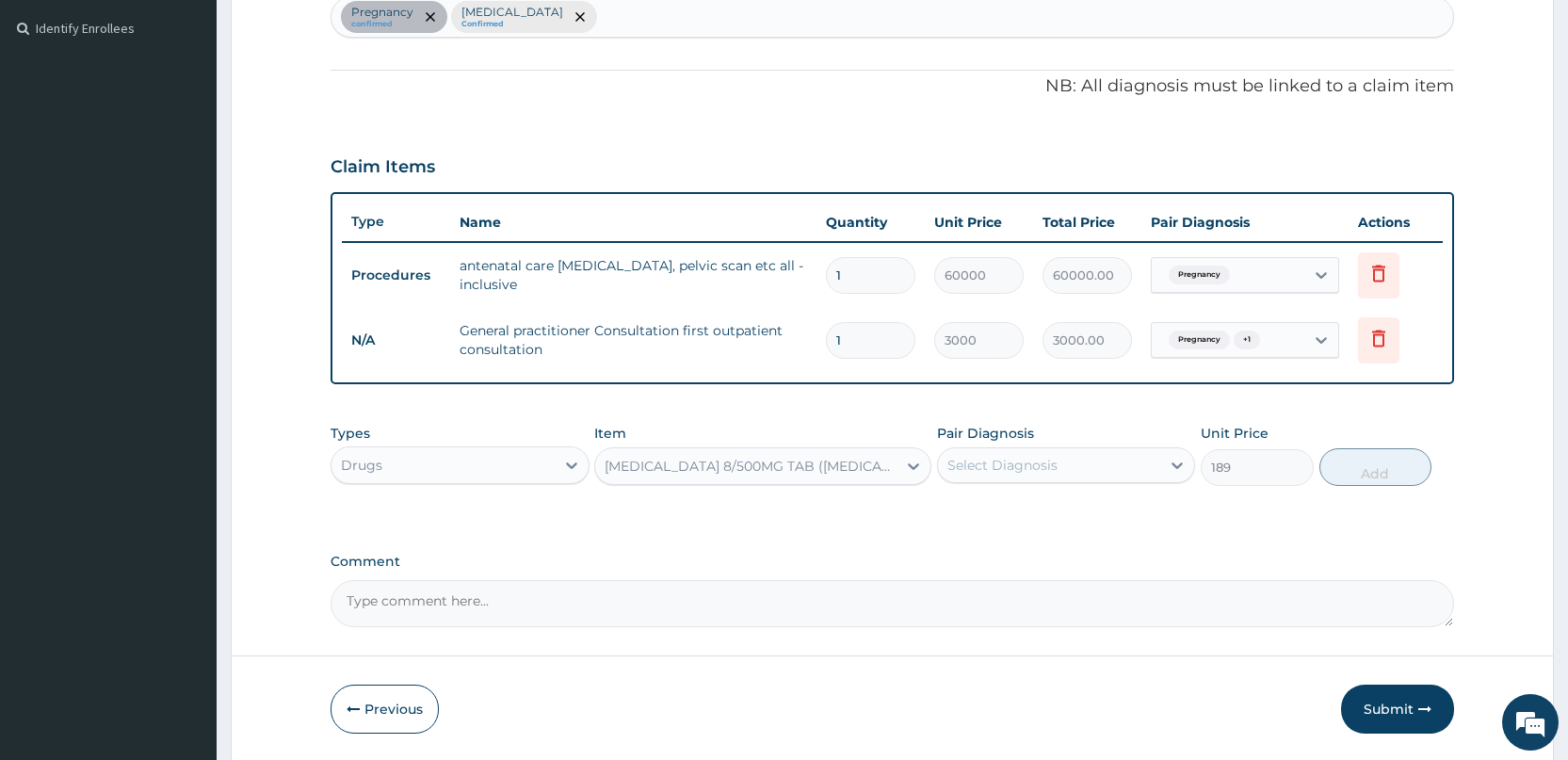
click at [1084, 460] on div "Select Diagnosis" at bounding box center [1049, 465] width 222 height 30
click at [1086, 518] on div "Pregnancy" at bounding box center [1066, 513] width 258 height 39
checkbox input "true"
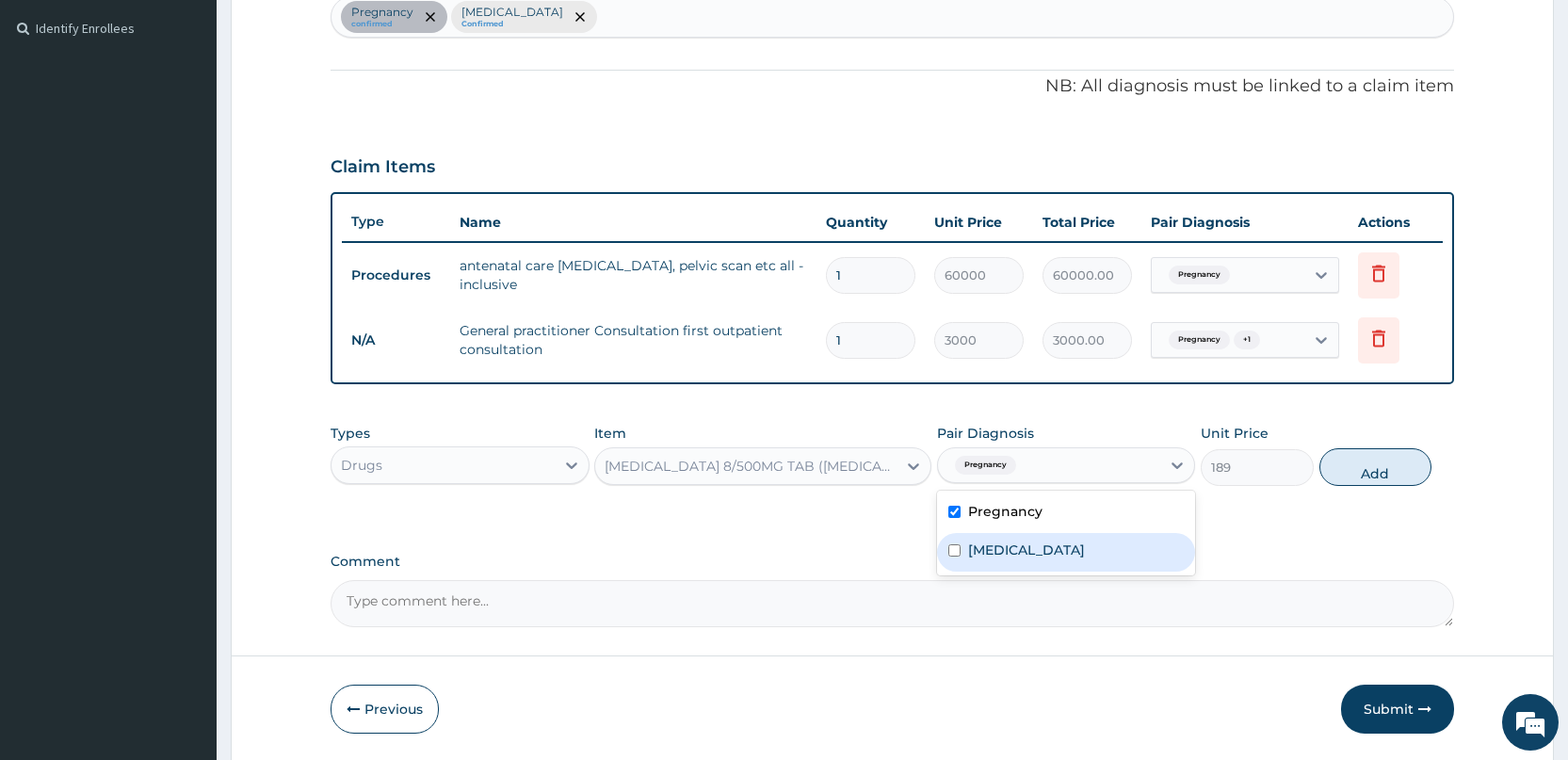
click at [1082, 540] on div "Malaria" at bounding box center [1066, 552] width 258 height 39
checkbox input "true"
click at [1381, 465] on button "Add" at bounding box center [1375, 467] width 112 height 38
type input "0"
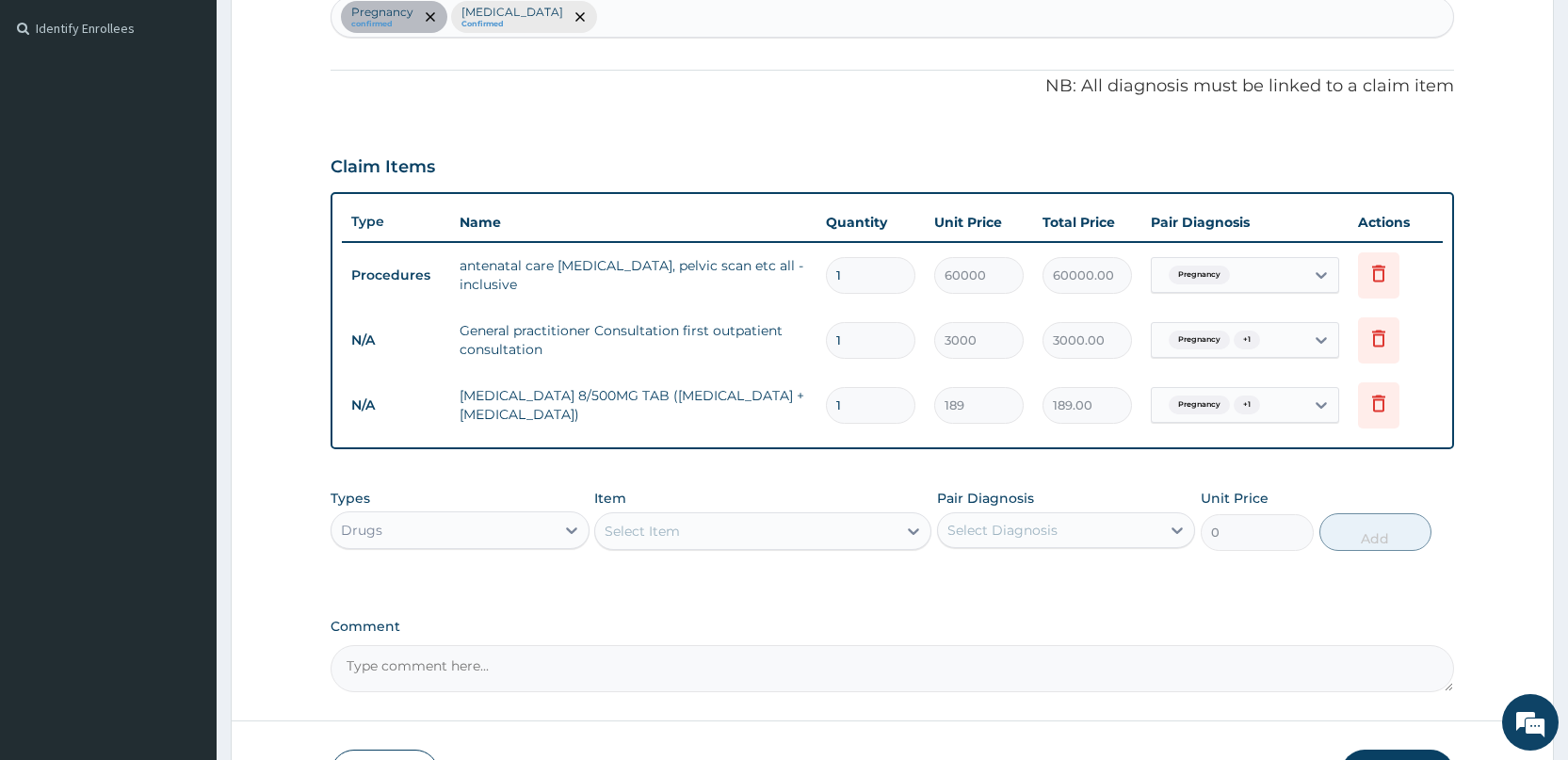
type input "15"
type input "2835.00"
type input "15"
click at [688, 536] on div "Select Item" at bounding box center [746, 531] width 302 height 30
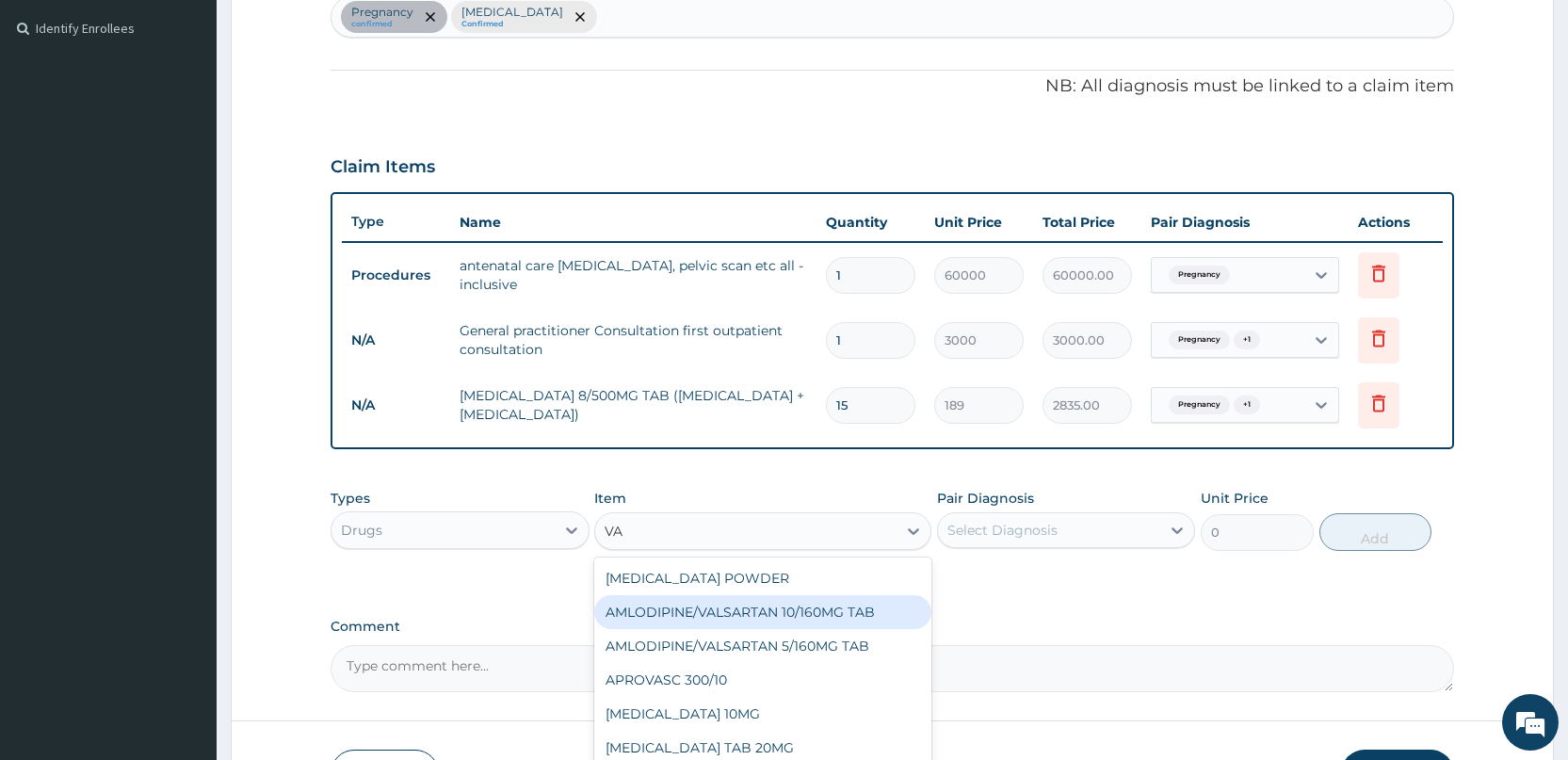
type input "V"
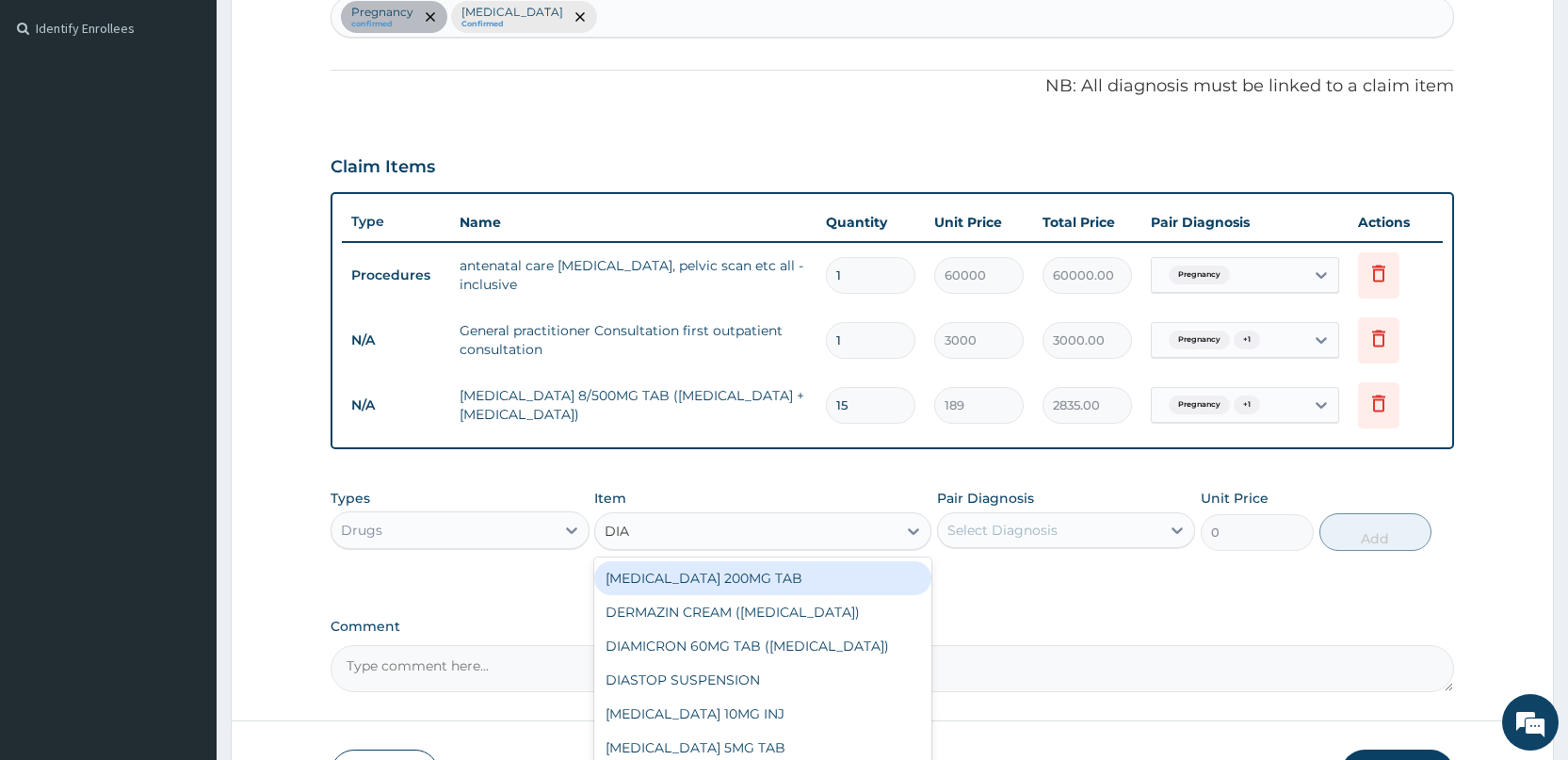
type input "DIAZ"
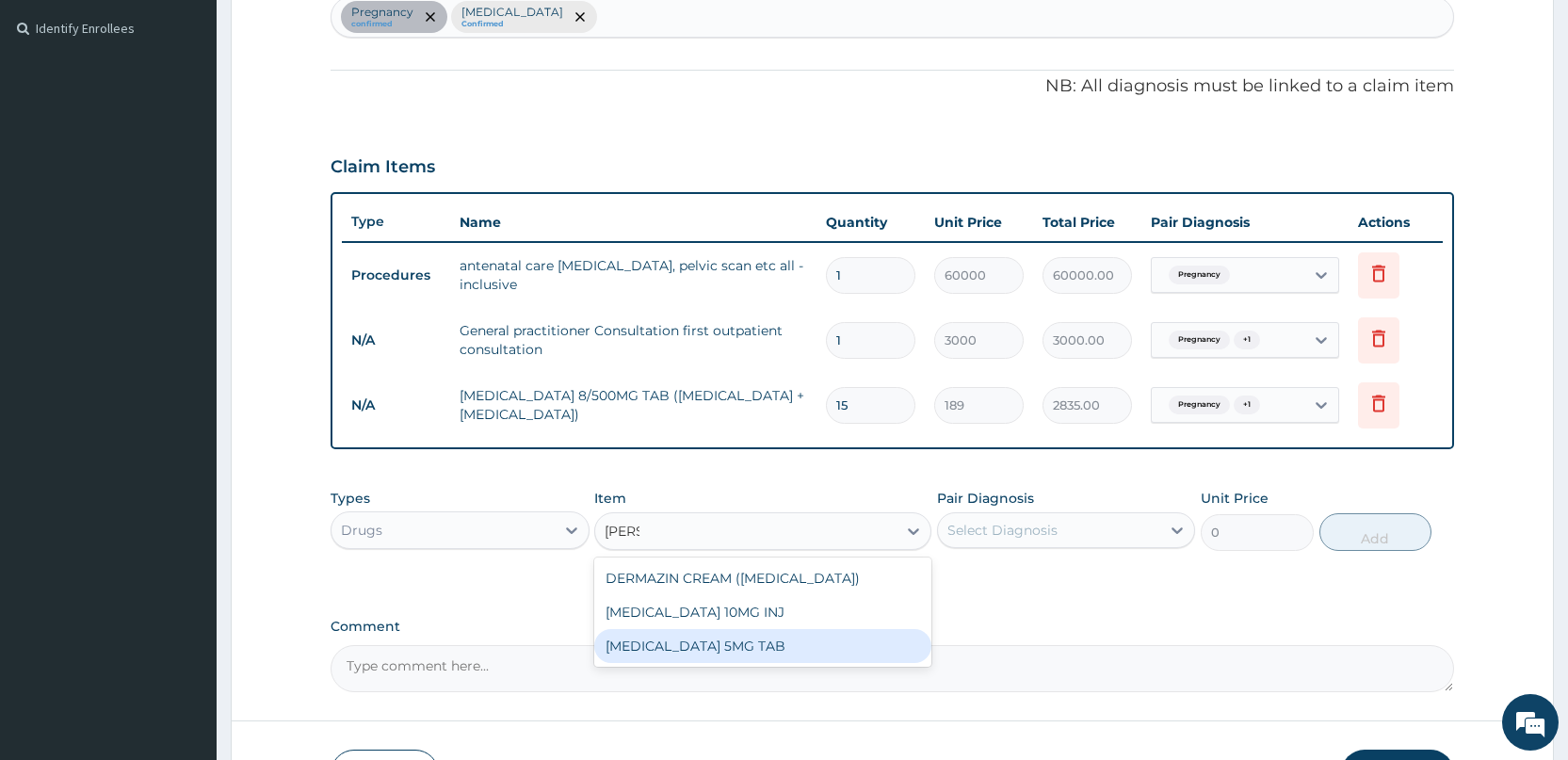
click at [705, 645] on div "DIAZEPAM 5MG TAB" at bounding box center [763, 646] width 337 height 34
type input "52.5"
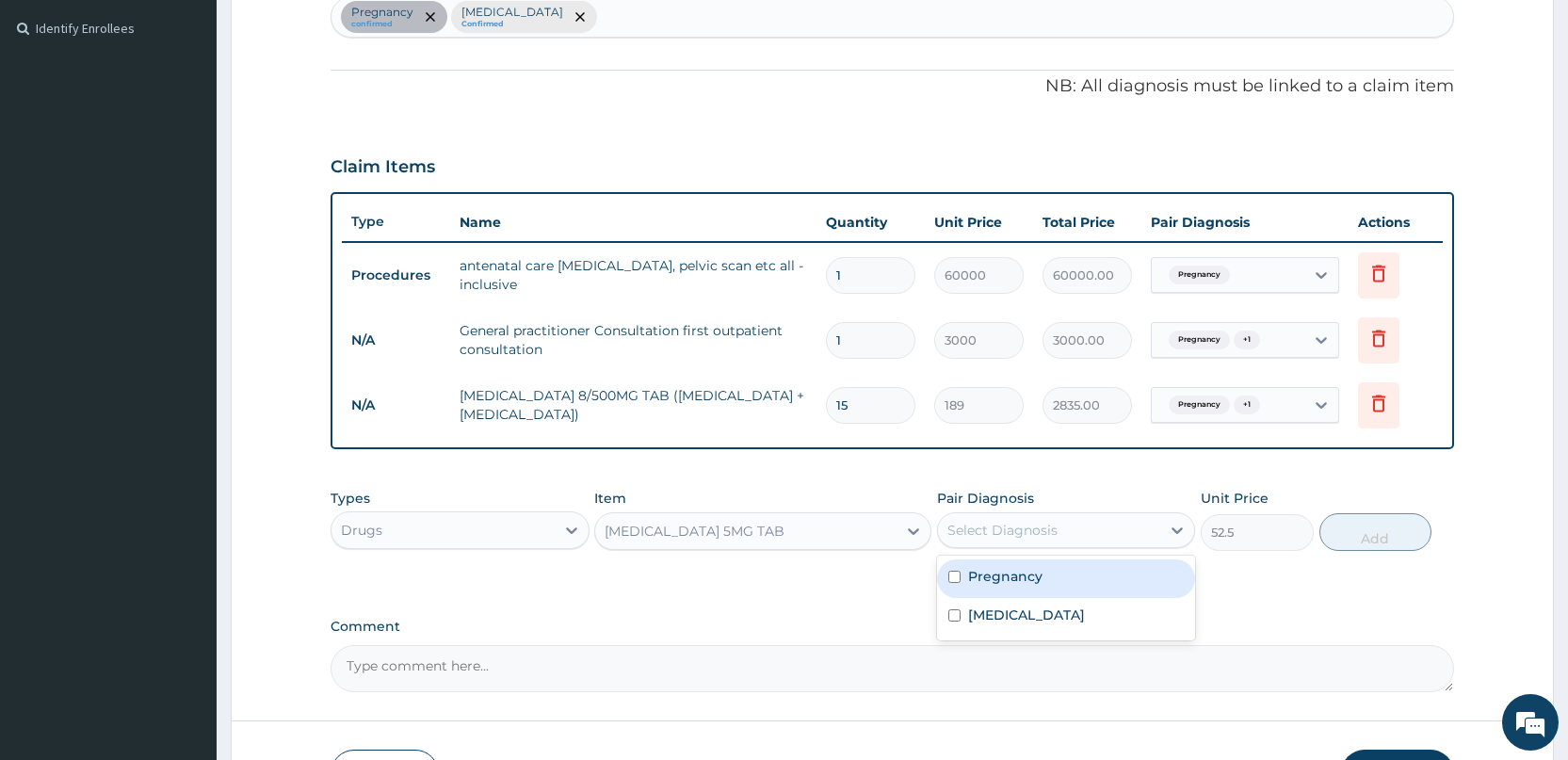
click at [1079, 531] on div "Select Diagnosis" at bounding box center [1049, 530] width 222 height 30
drag, startPoint x: 1076, startPoint y: 576, endPoint x: 1065, endPoint y: 586, distance: 14.9
click at [1073, 577] on div "Pregnancy" at bounding box center [1066, 578] width 258 height 39
checkbox input "true"
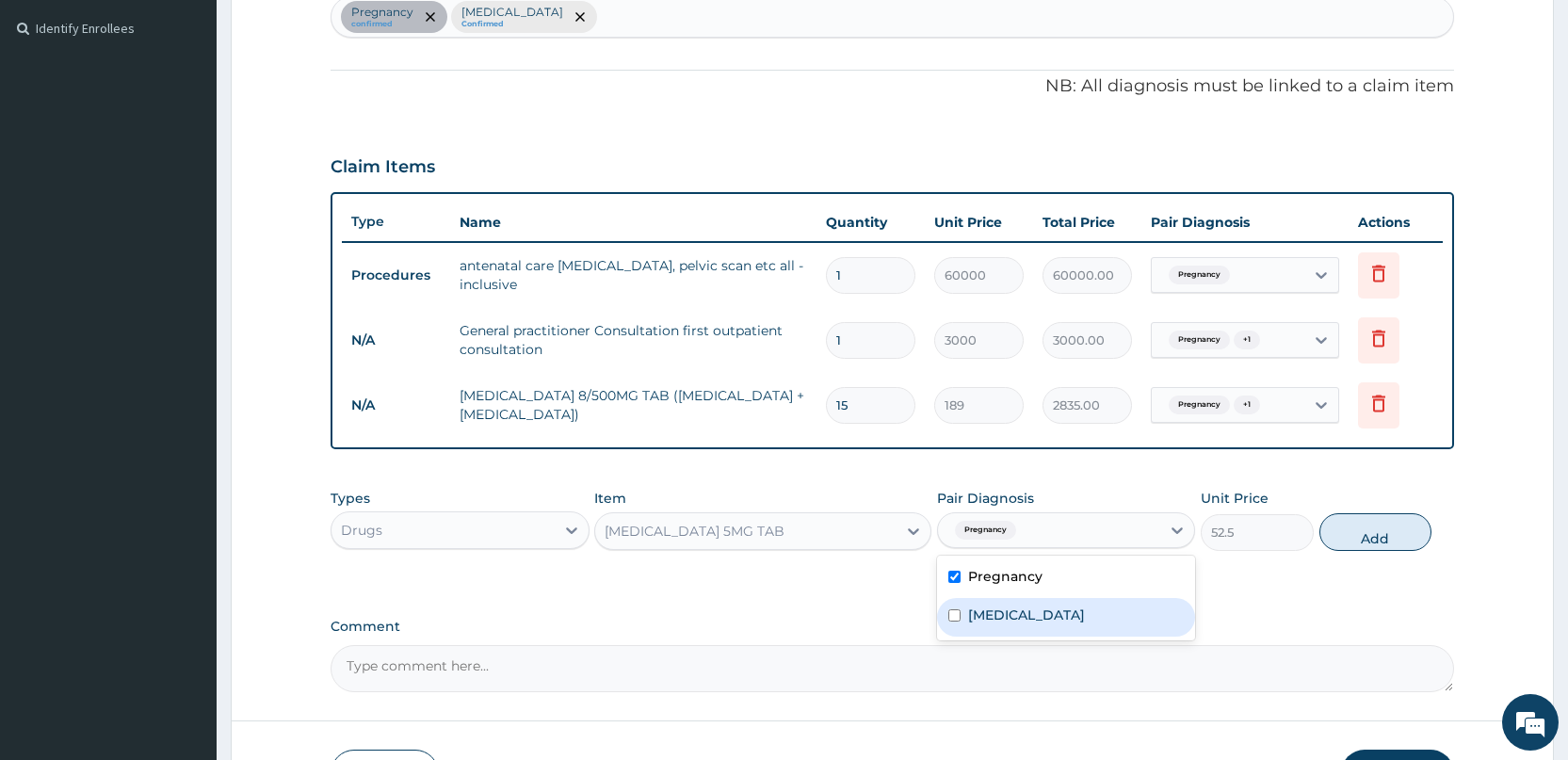
click at [1058, 603] on div "Malaria" at bounding box center [1066, 617] width 258 height 39
checkbox input "true"
click at [1343, 529] on button "Add" at bounding box center [1375, 532] width 112 height 38
type input "0"
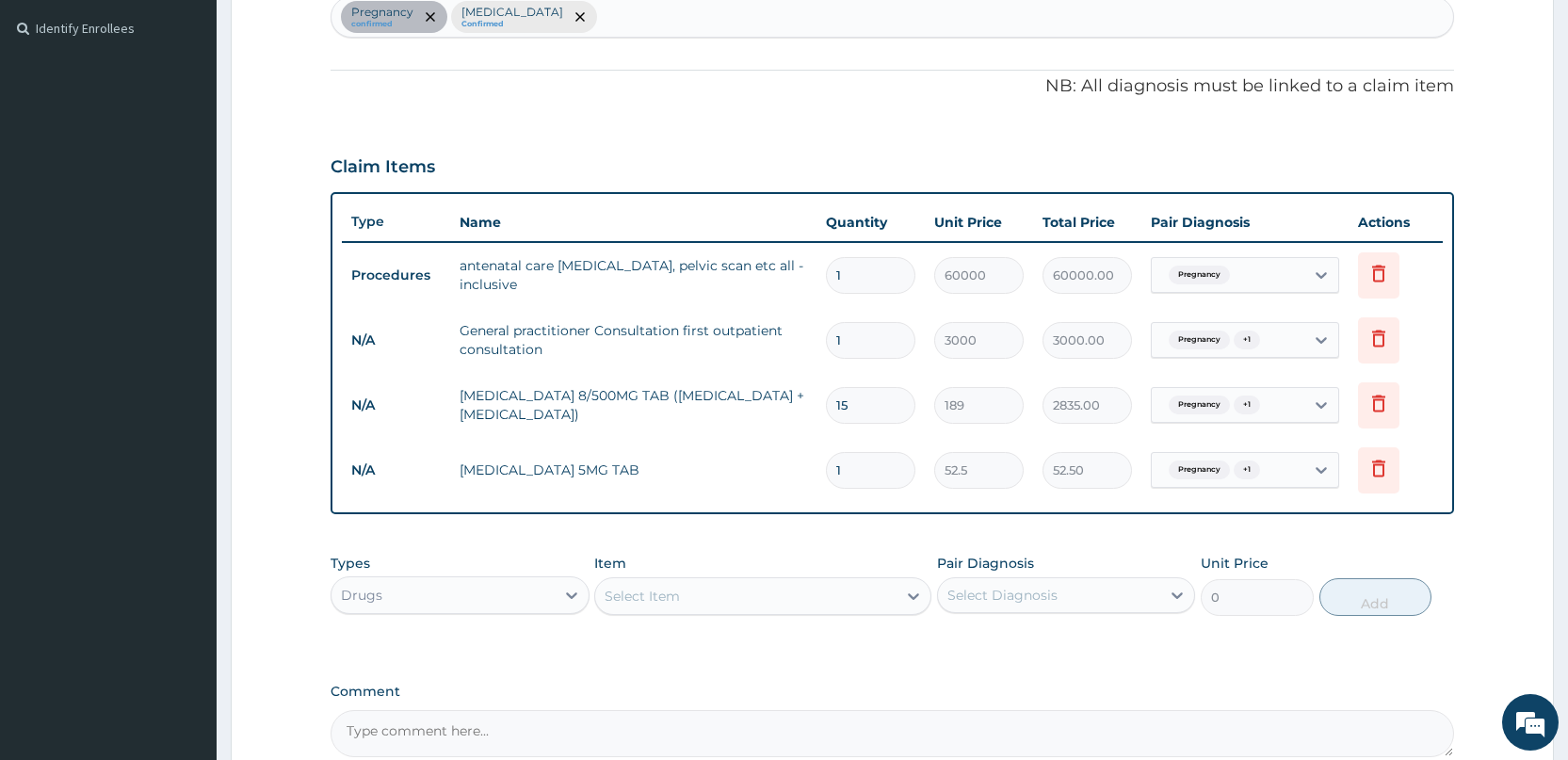
type input "14"
type input "735.00"
type input "14"
click at [791, 594] on div "Select Item" at bounding box center [746, 596] width 302 height 30
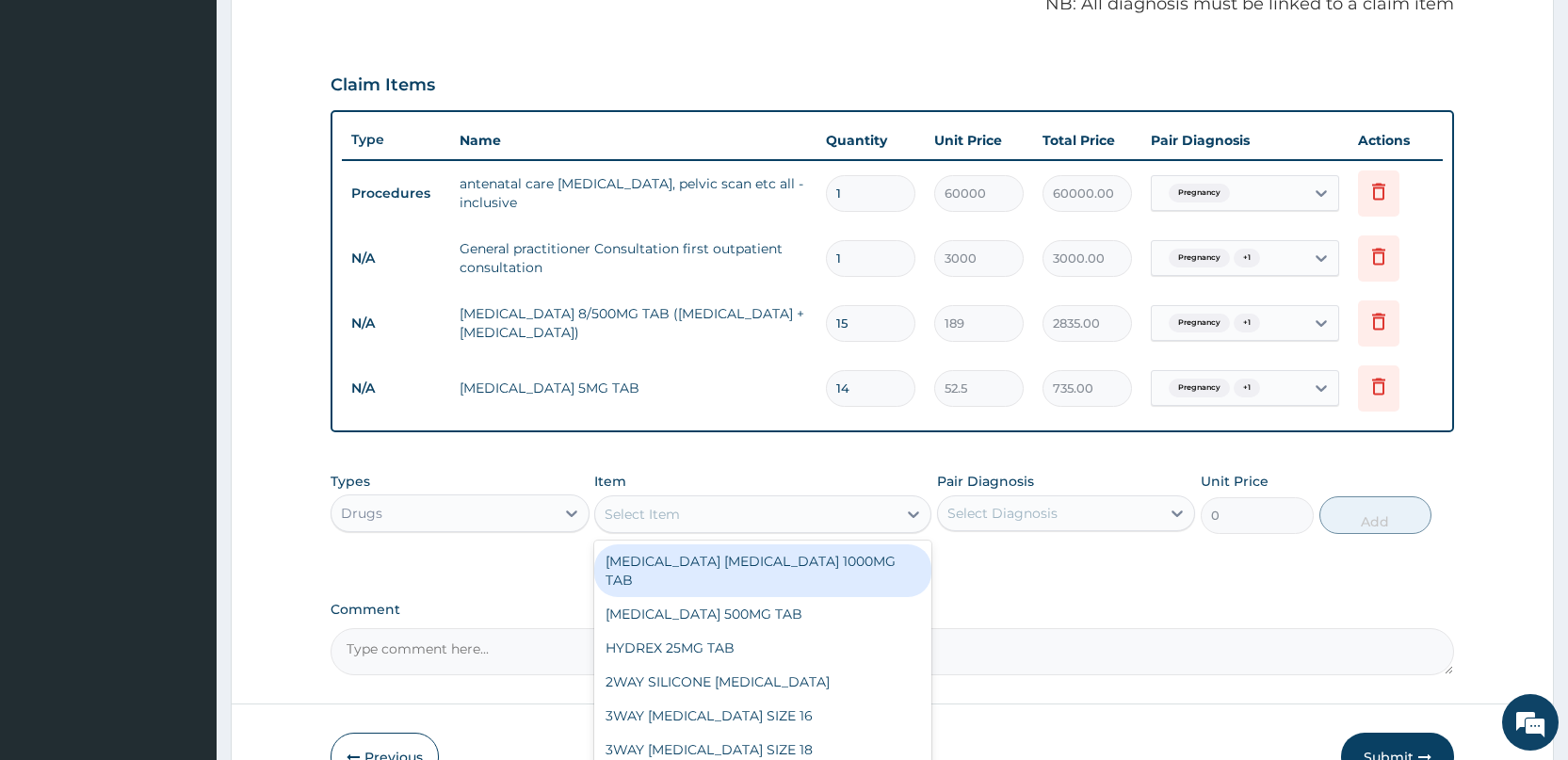
scroll to position [697, 0]
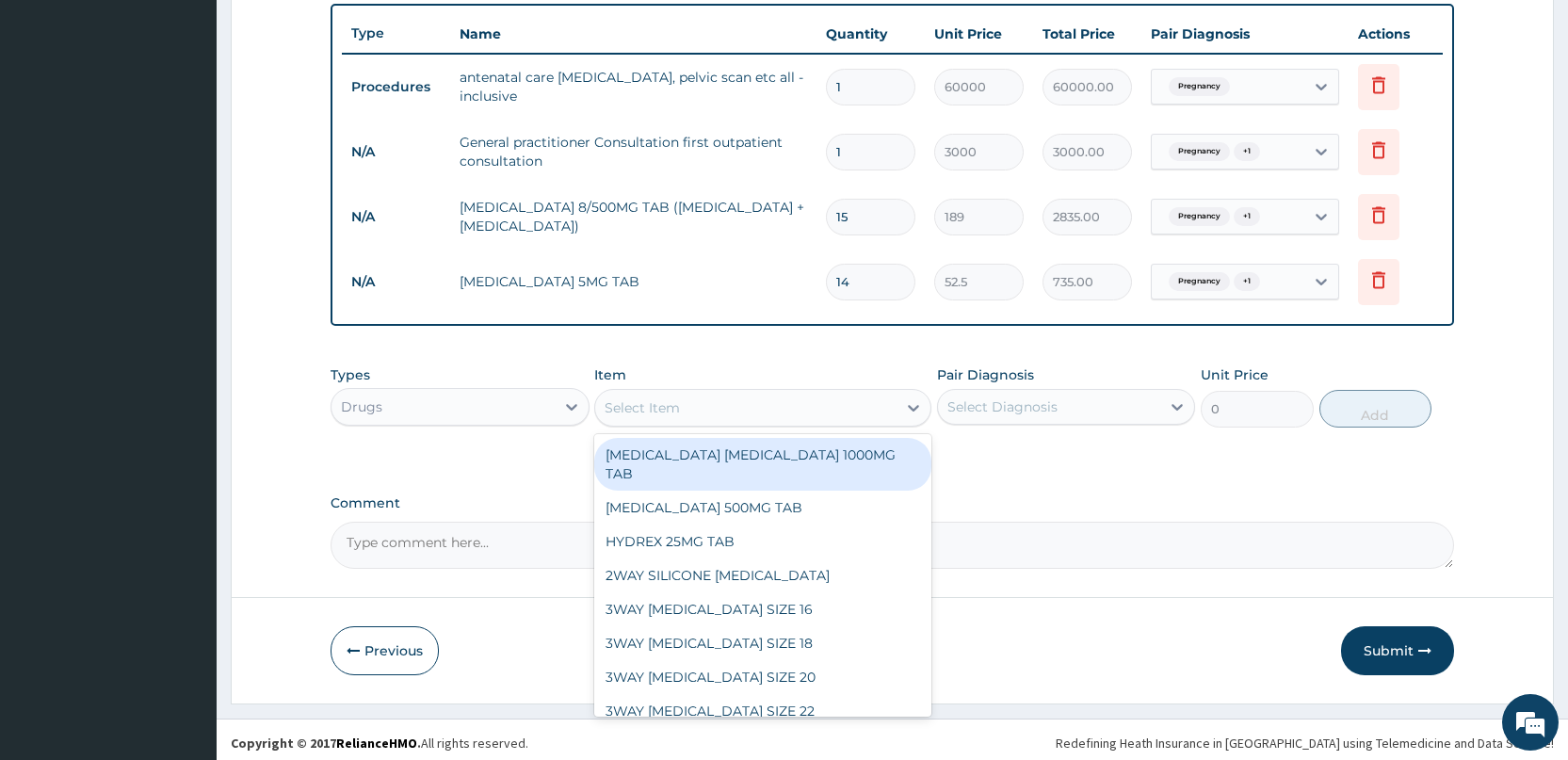
click at [1059, 501] on label "Comment" at bounding box center [892, 503] width 1123 height 16
click at [1059, 522] on textarea "Comment" at bounding box center [892, 545] width 1123 height 47
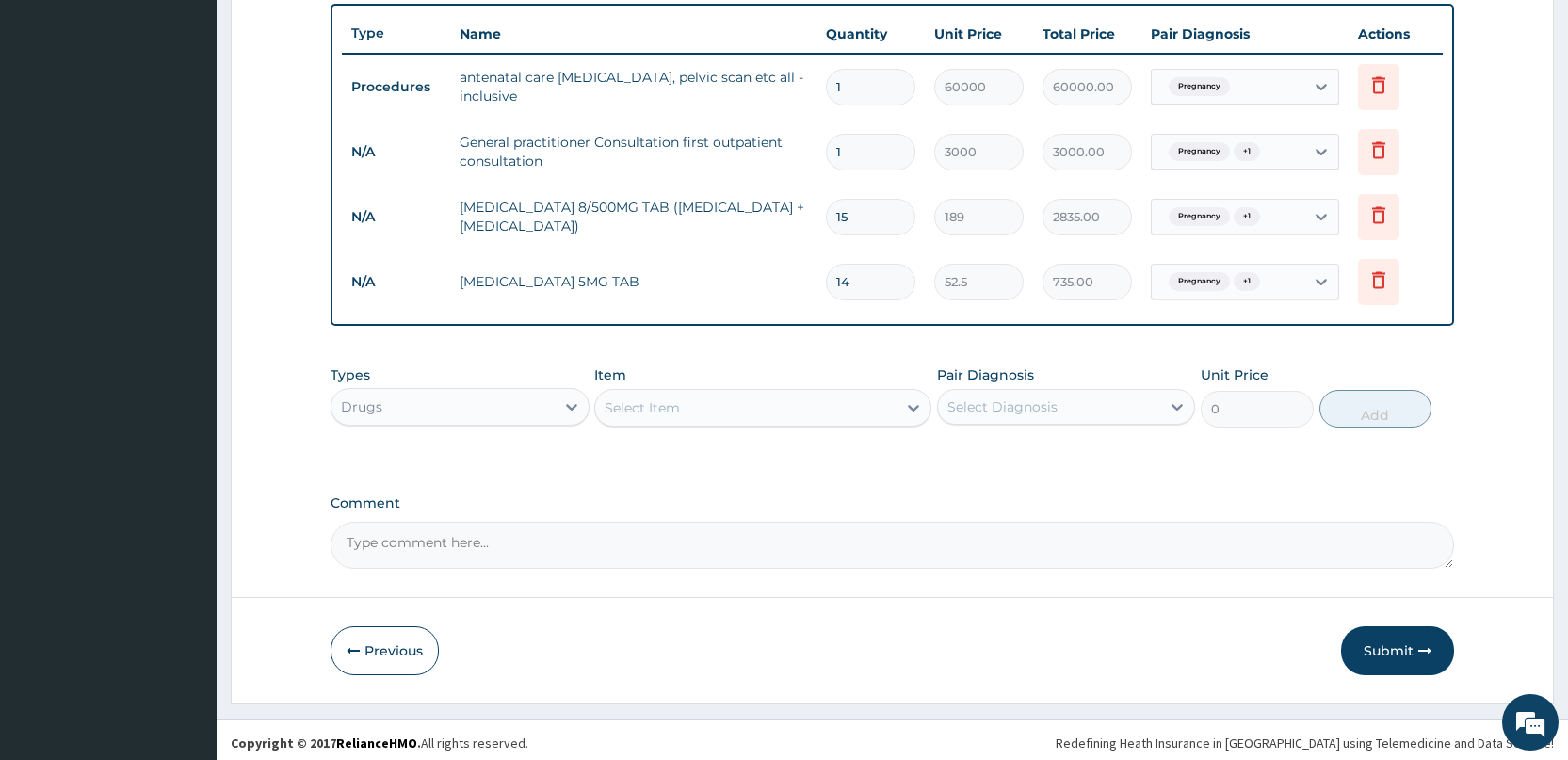
click at [523, 404] on div "Drugs" at bounding box center [443, 407] width 222 height 30
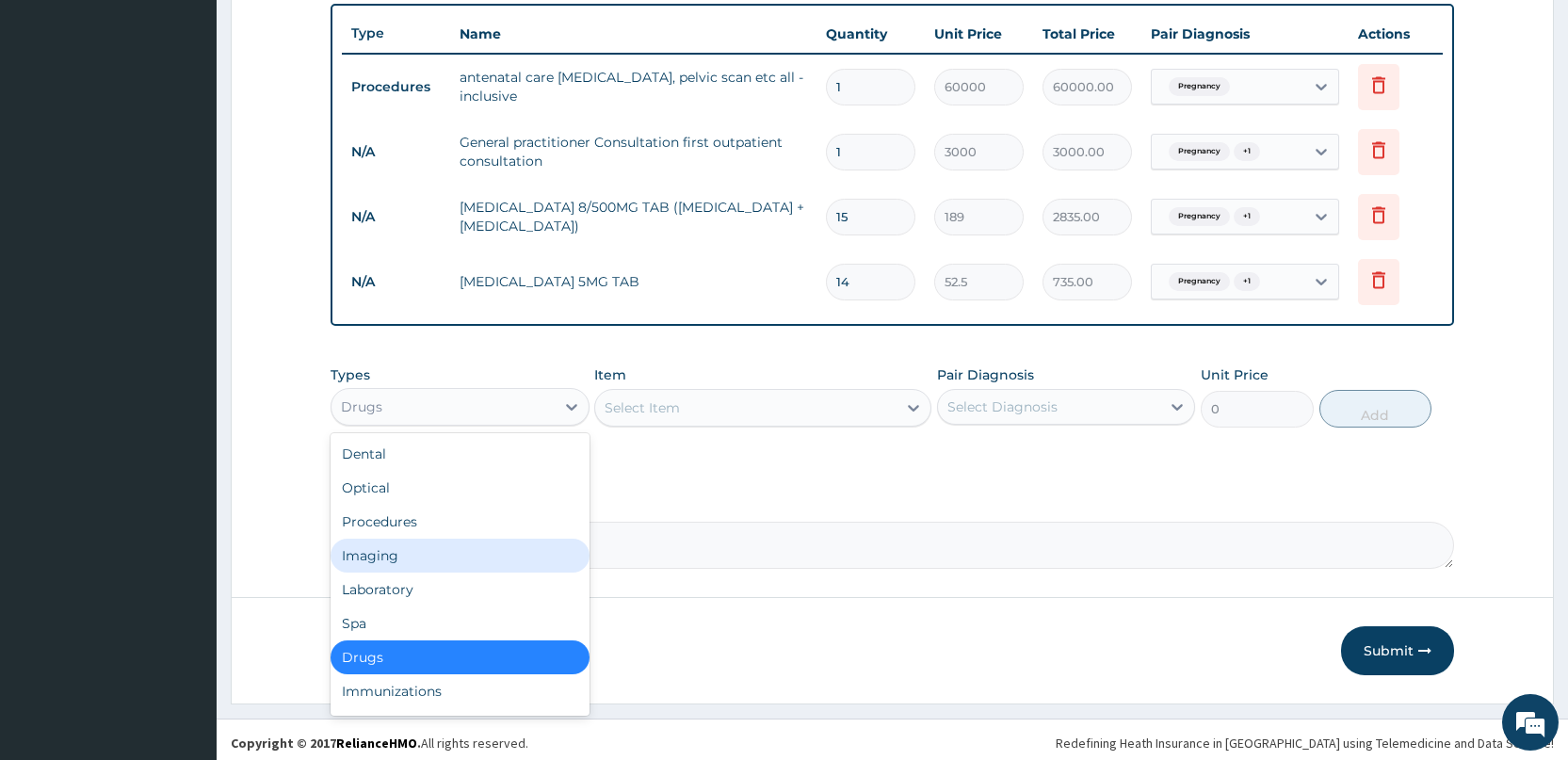
click at [472, 546] on div "Imaging" at bounding box center [459, 556] width 258 height 34
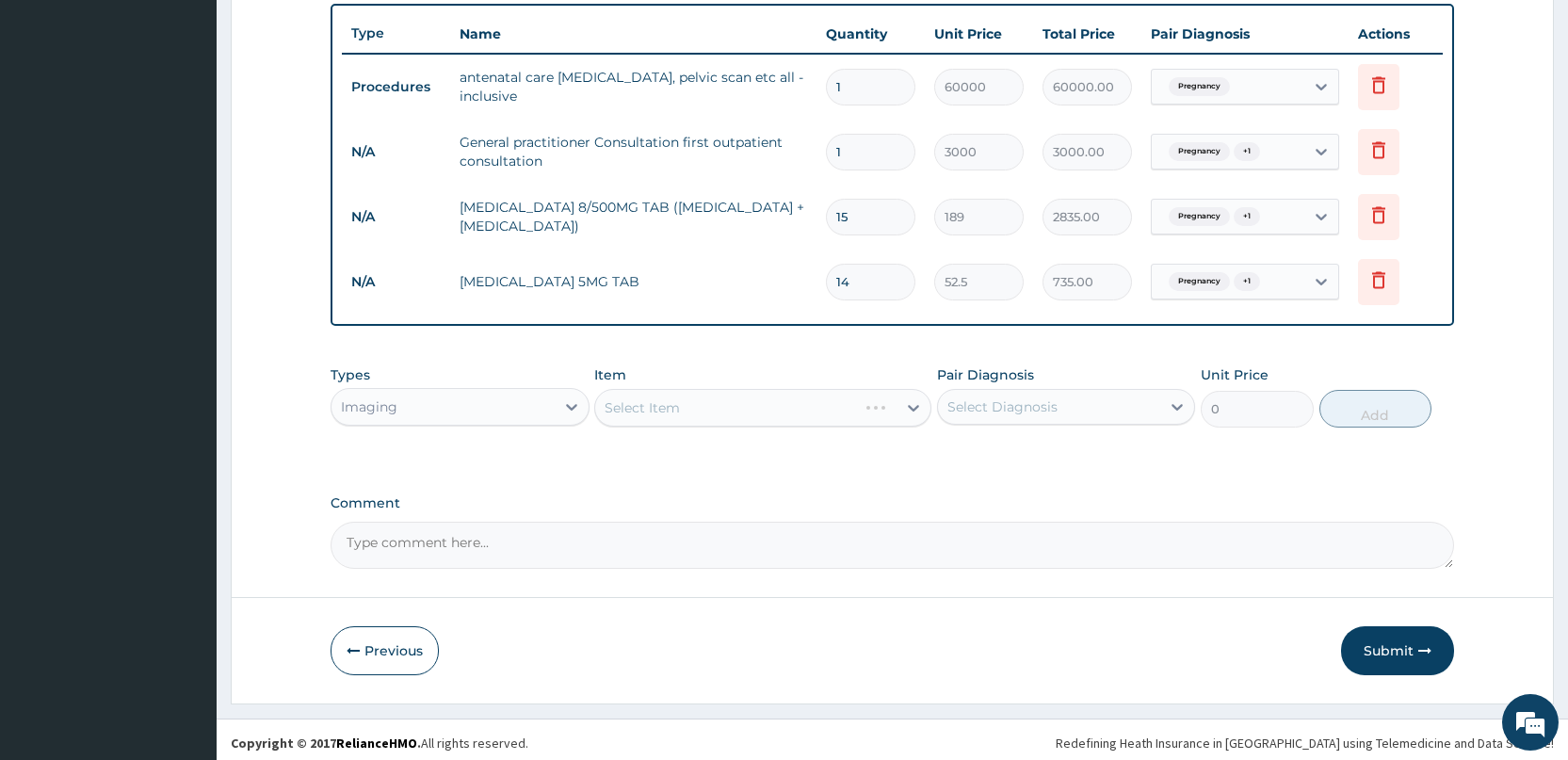
click at [645, 415] on div "Select Item" at bounding box center [763, 408] width 337 height 38
click at [801, 400] on div "Select Item" at bounding box center [746, 408] width 302 height 30
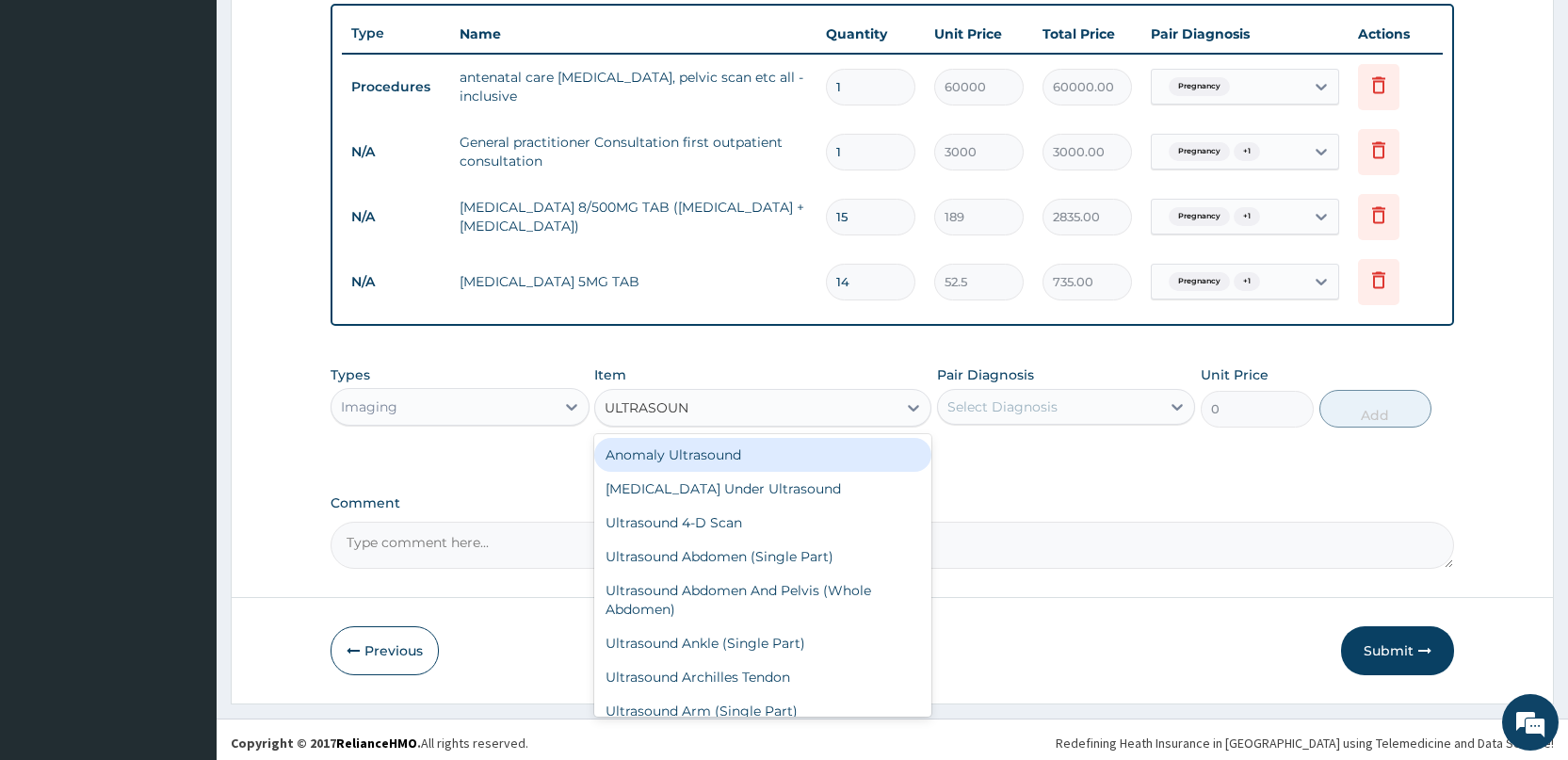
type input "ULTRASOUND"
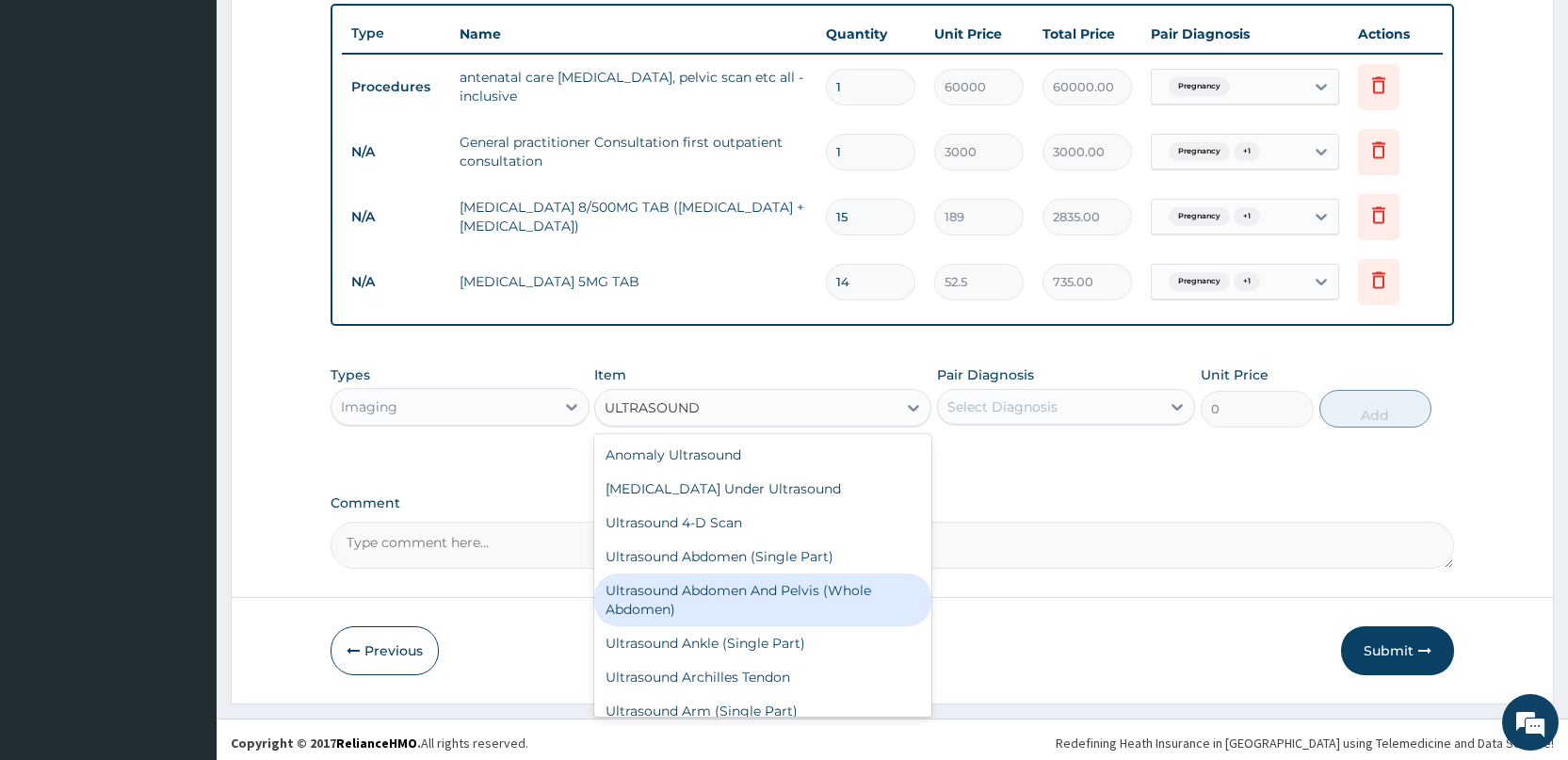
click at [802, 594] on div "Ultrasound Abdomen And Pelvis (Whole Abdomen)" at bounding box center [763, 599] width 337 height 53
type input "5760"
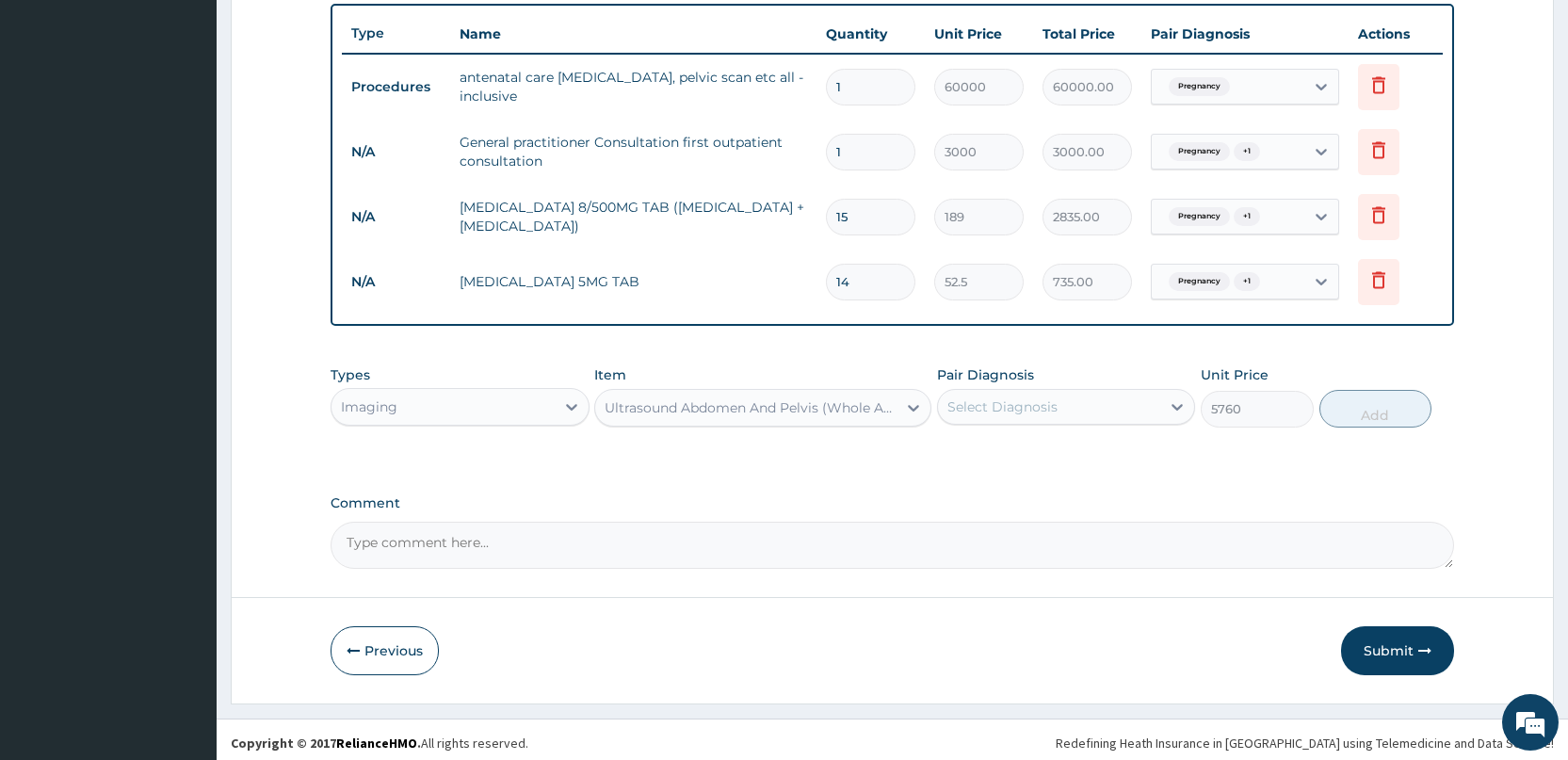
click at [1136, 397] on div "Select Diagnosis" at bounding box center [1049, 407] width 222 height 30
click at [1127, 454] on div "Pregnancy" at bounding box center [1066, 454] width 258 height 39
checkbox input "true"
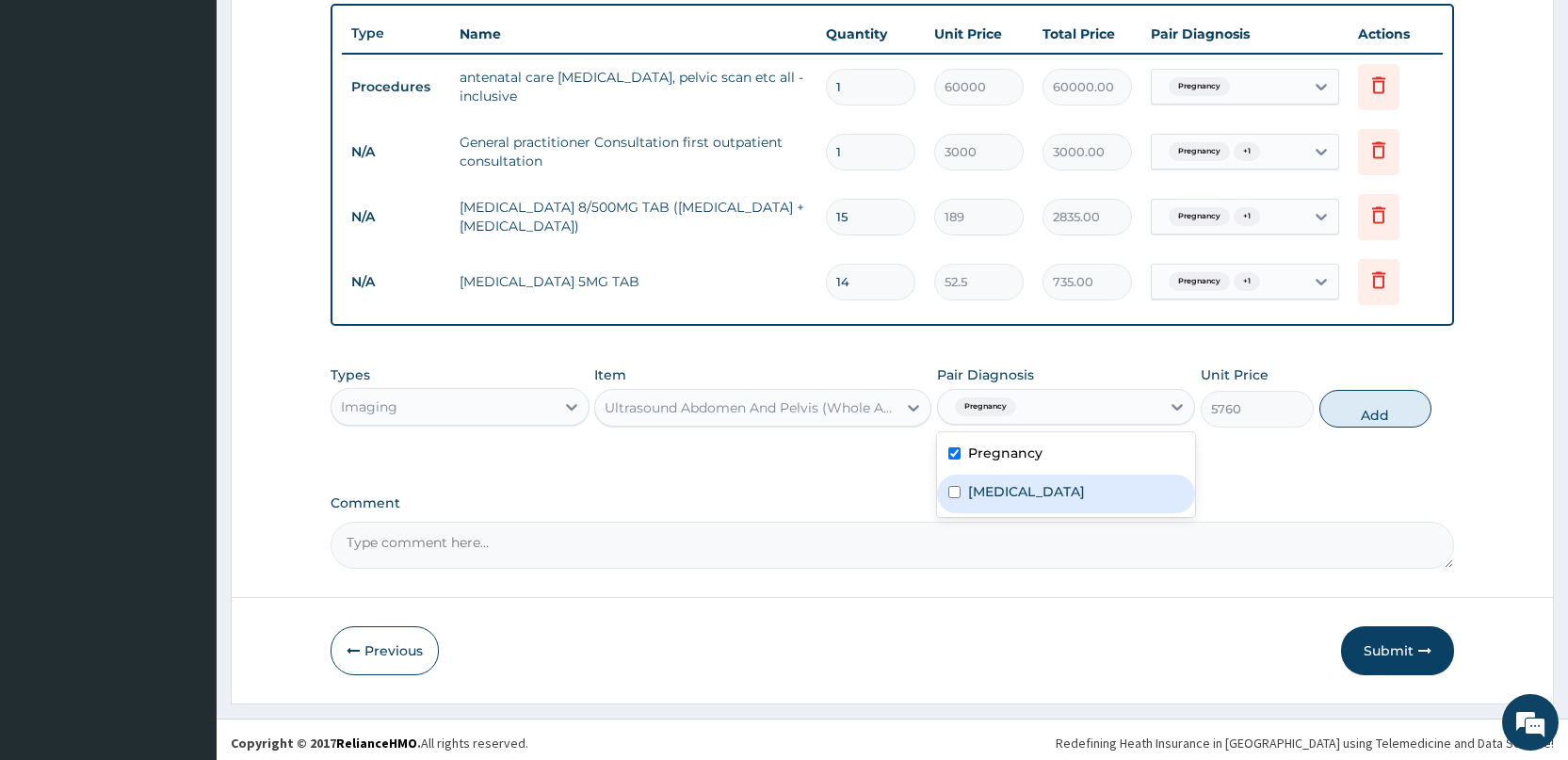
click at [1113, 492] on div "Malaria" at bounding box center [1066, 493] width 258 height 39
checkbox input "true"
click at [1366, 409] on button "Add" at bounding box center [1375, 409] width 112 height 38
type input "0"
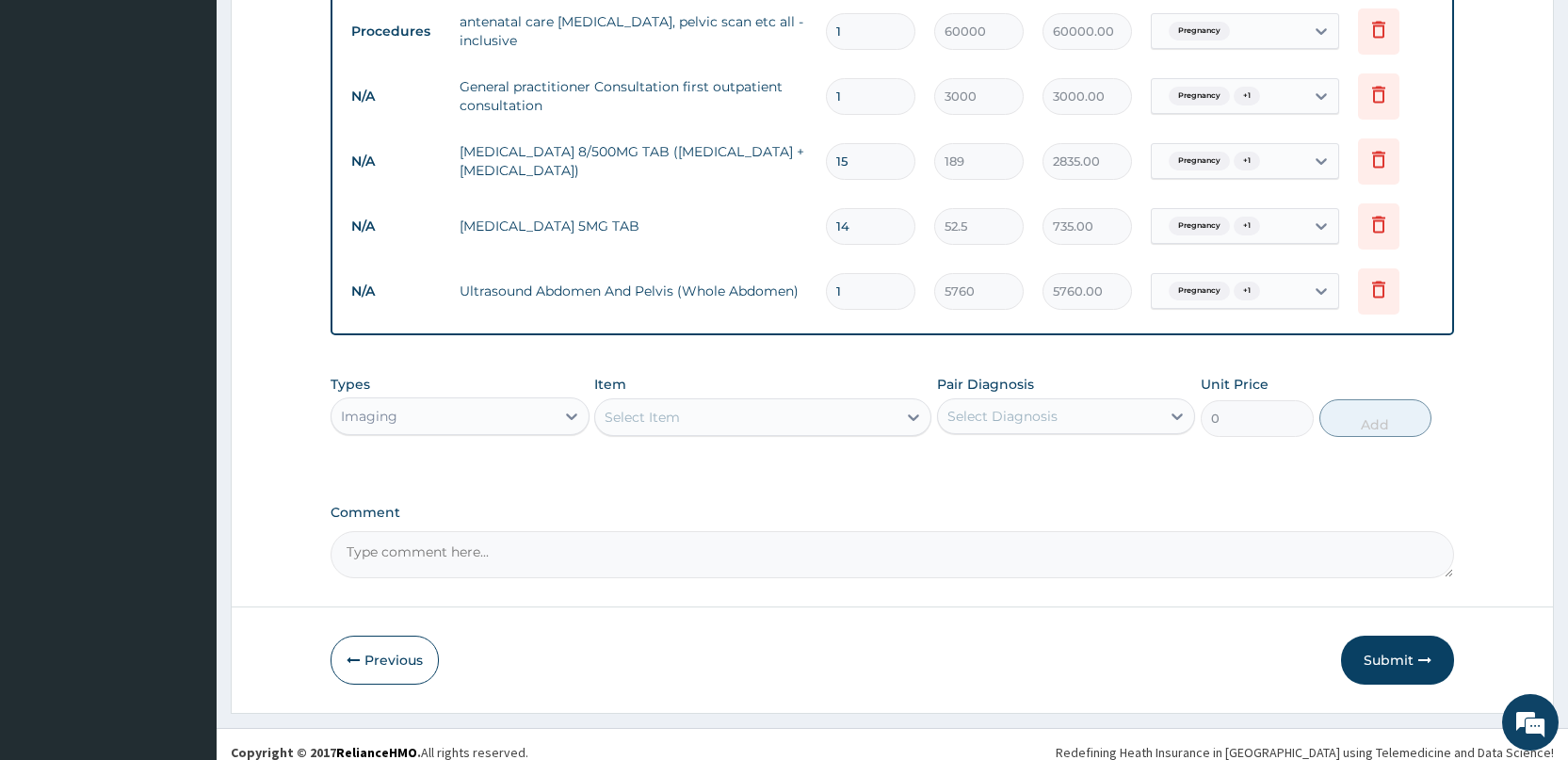
scroll to position [769, 0]
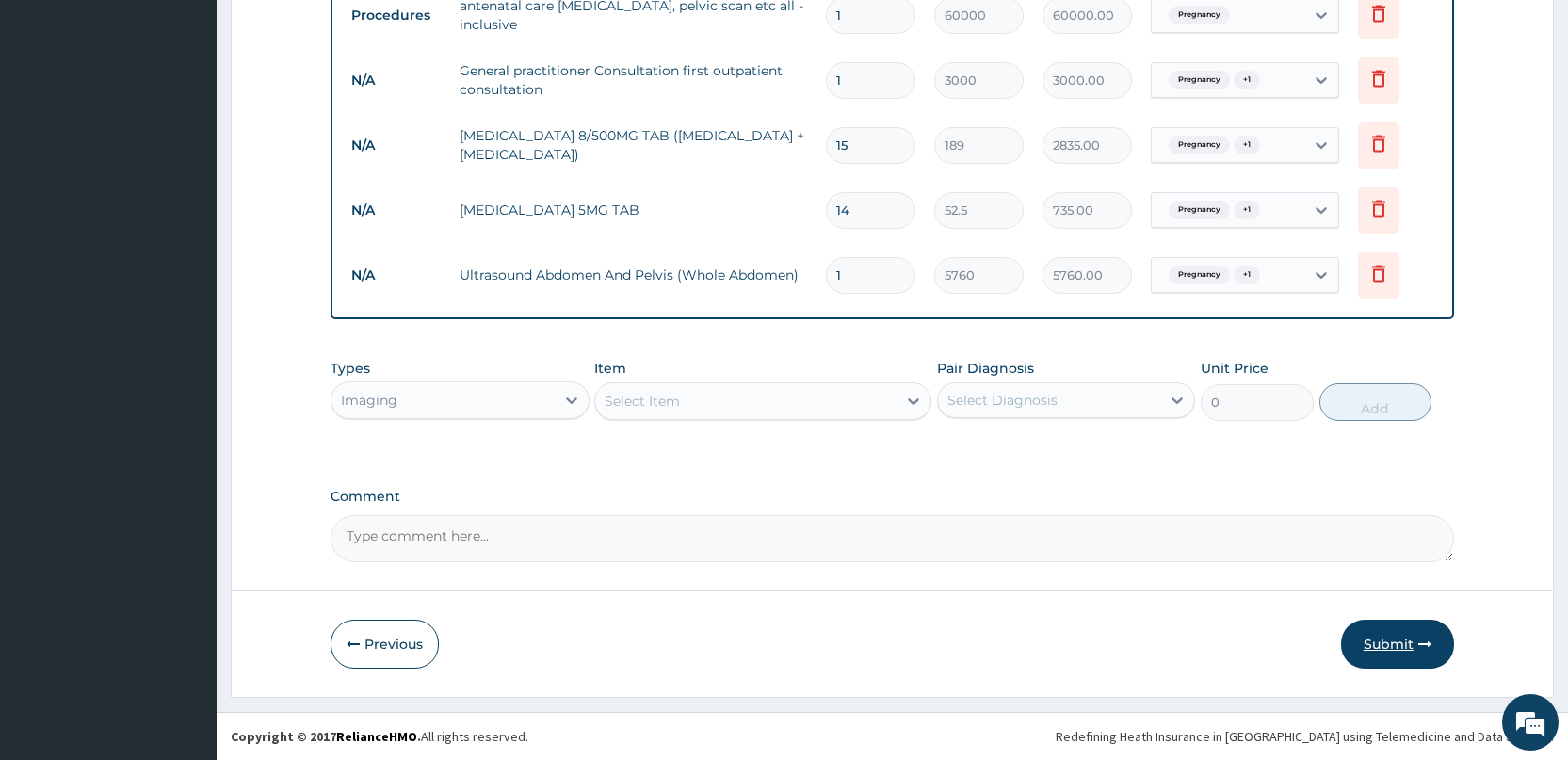
click at [1420, 650] on icon "button" at bounding box center [1425, 644] width 13 height 13
